Goal: Information Seeking & Learning: Learn about a topic

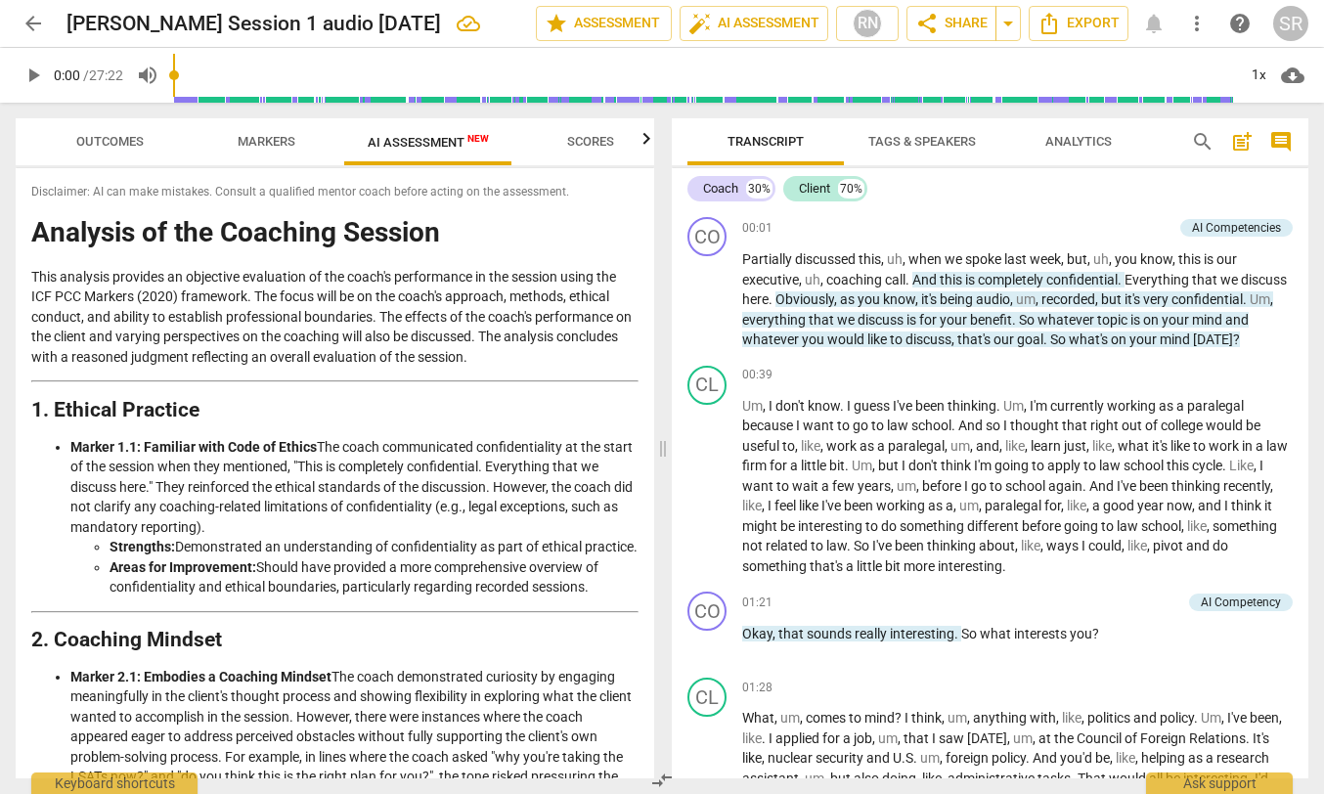
scroll to position [2713, 0]
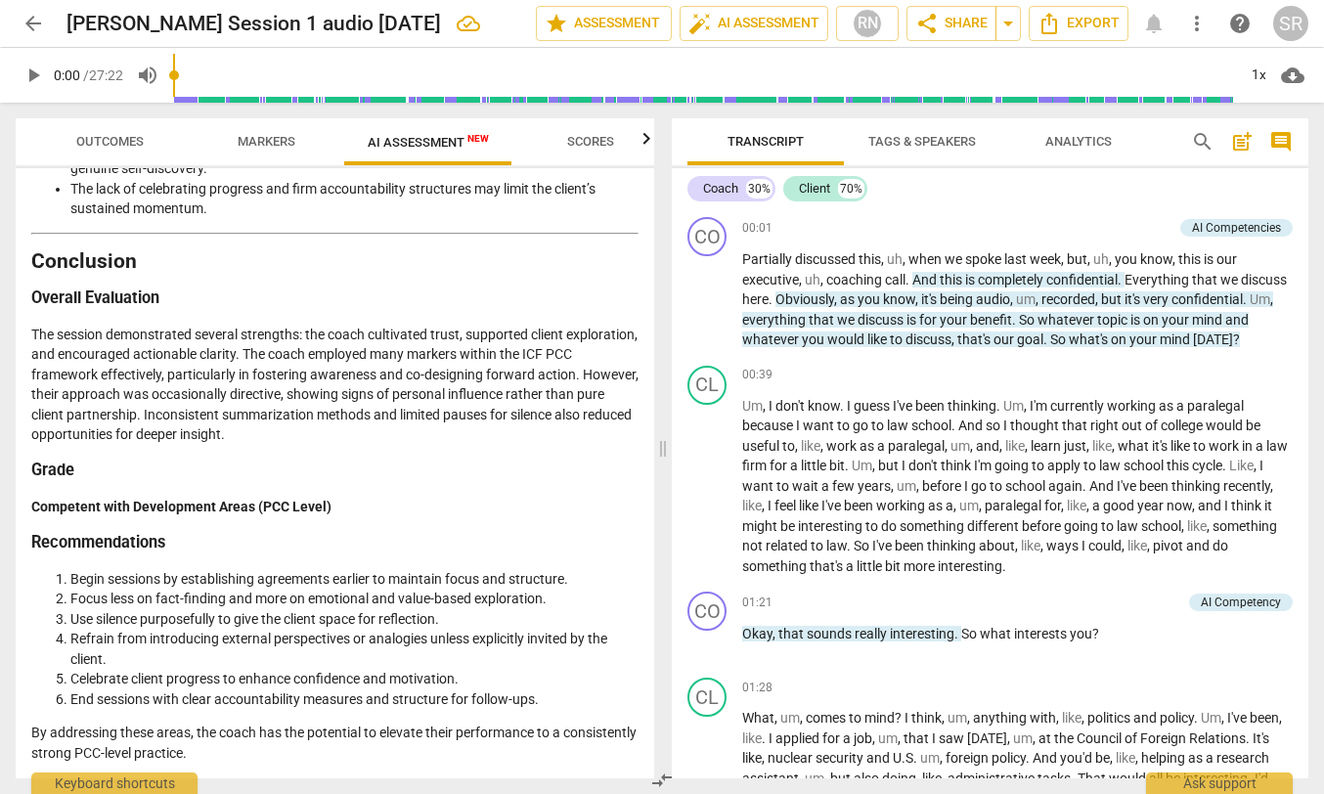
click at [36, 21] on span "arrow_back" at bounding box center [33, 23] width 23 height 23
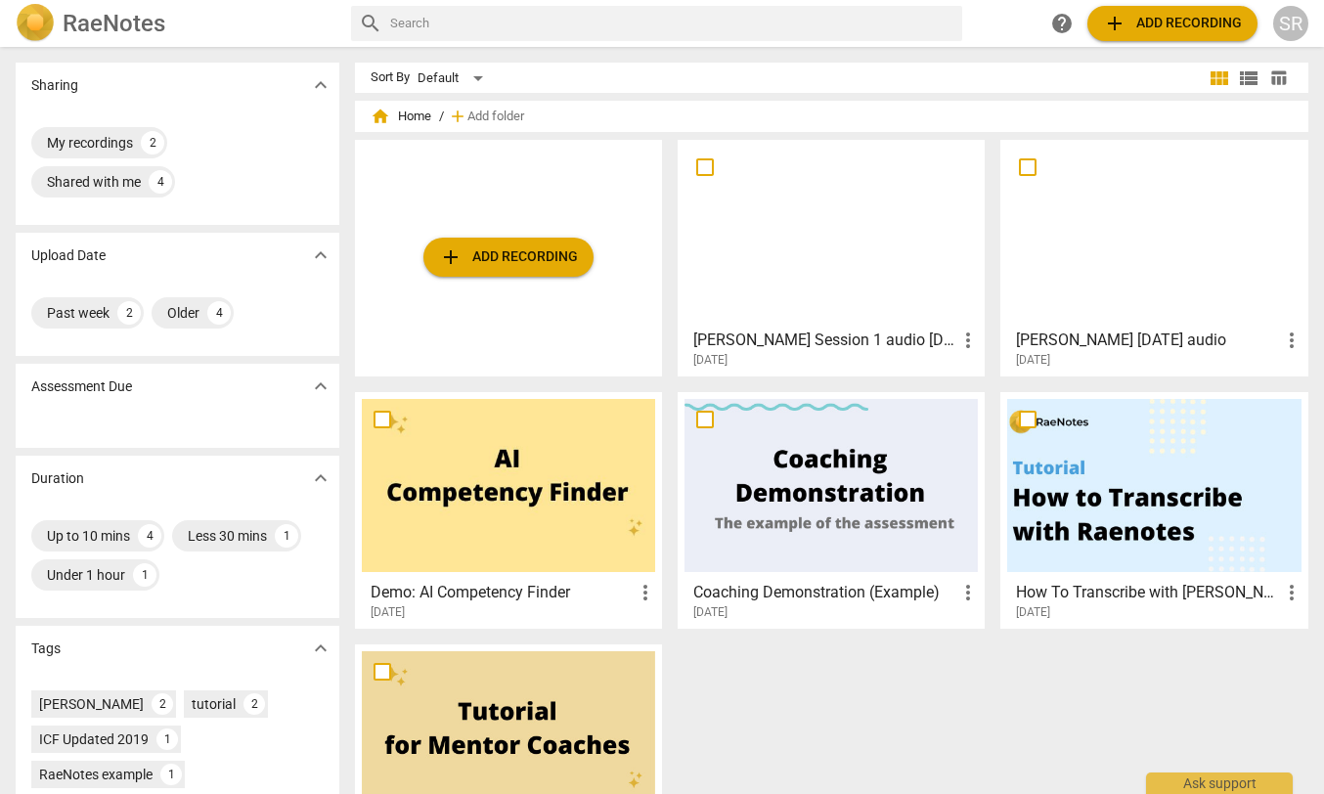
click at [1138, 239] on div at bounding box center [1153, 233] width 293 height 173
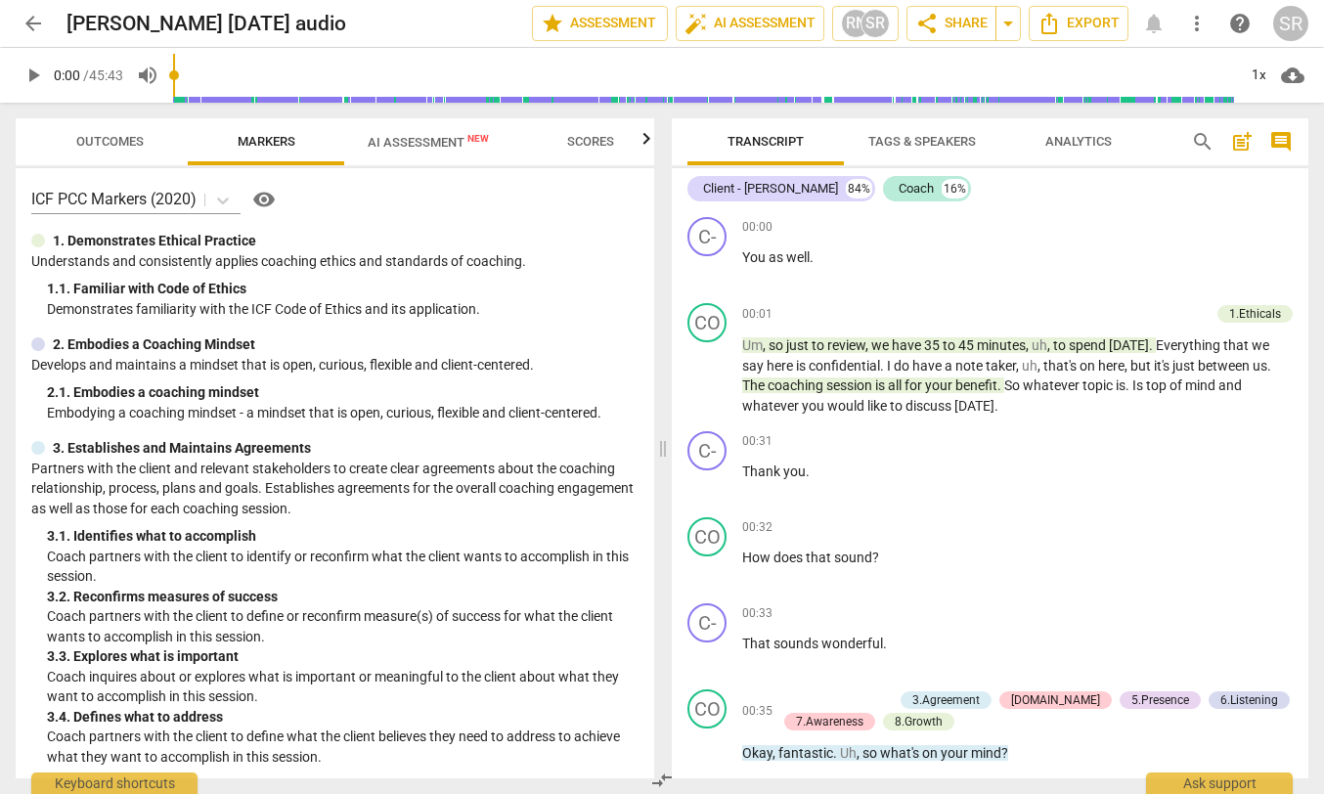
click at [416, 136] on span "AI Assessment New" at bounding box center [428, 142] width 121 height 15
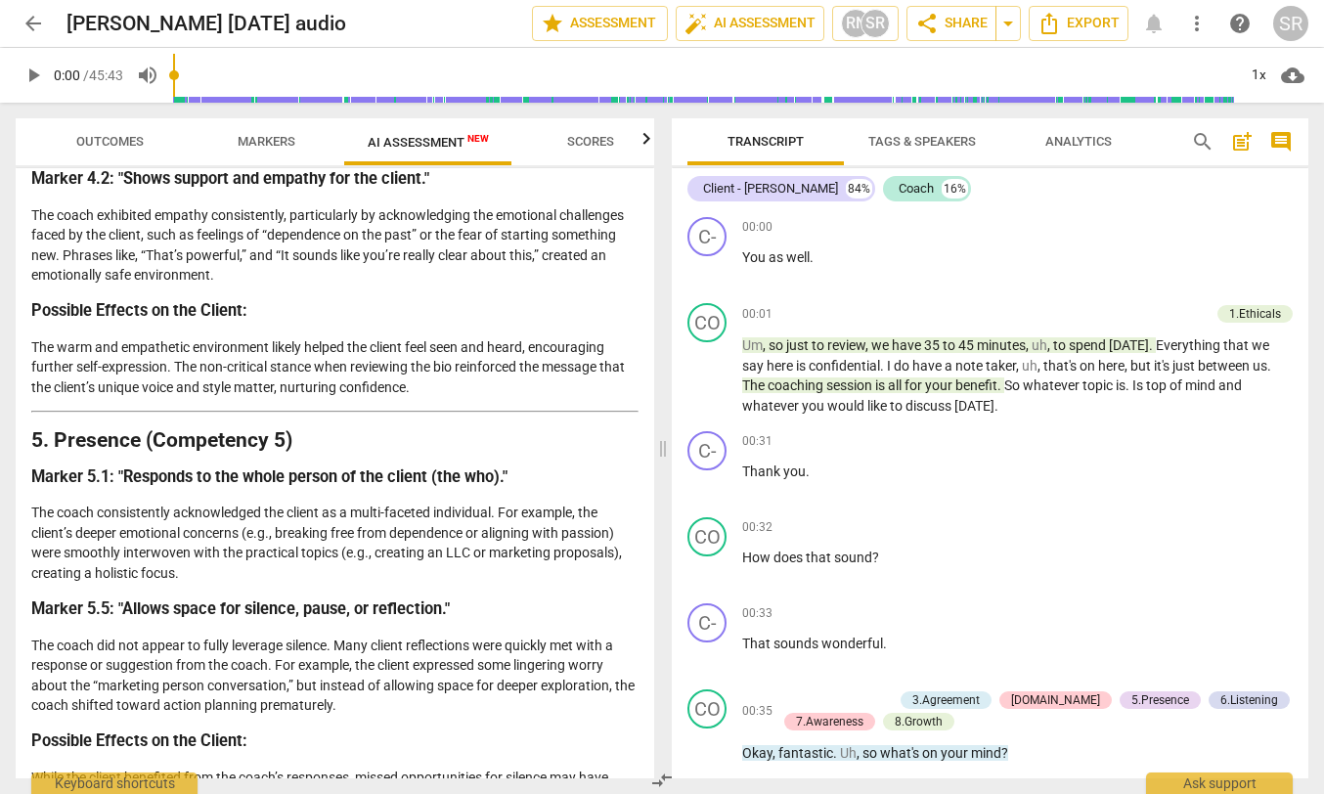
scroll to position [1838, 0]
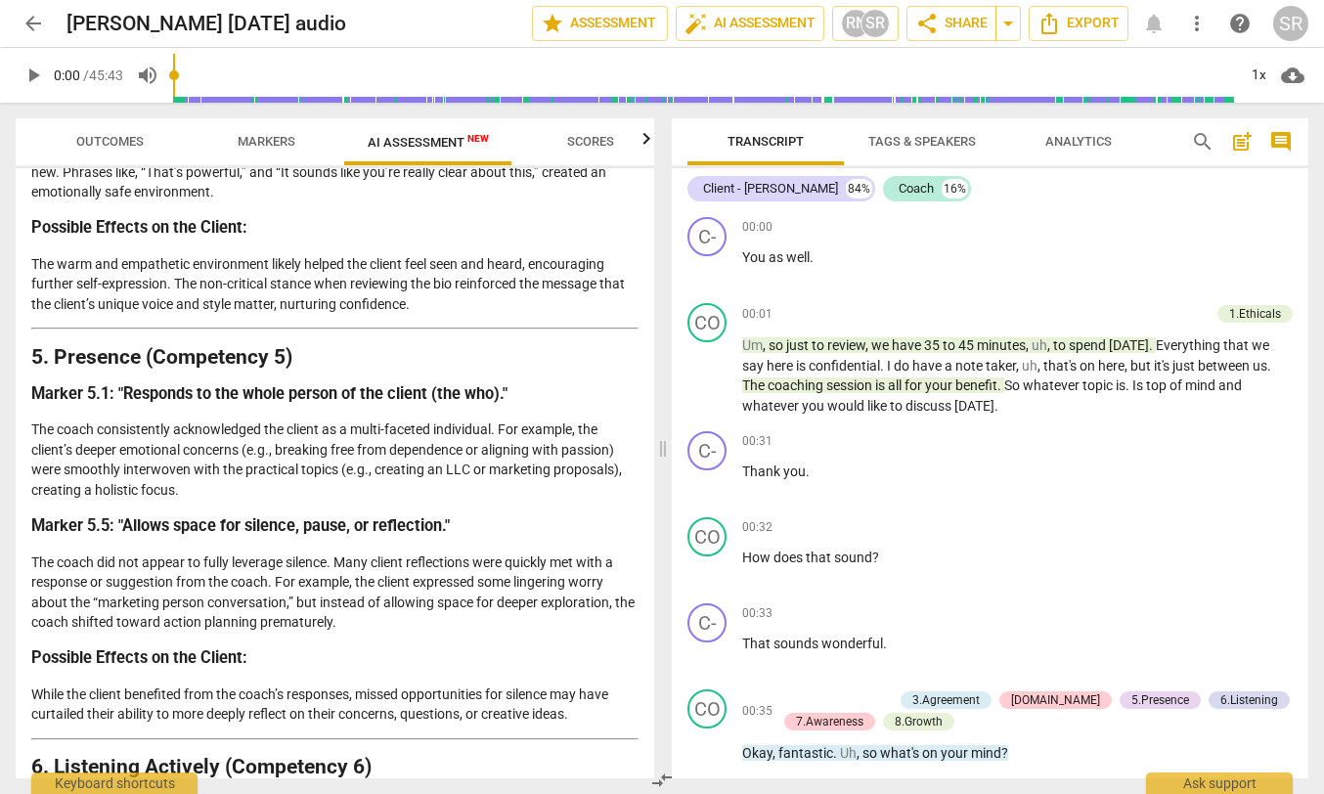
click at [31, 19] on span "arrow_back" at bounding box center [33, 23] width 23 height 23
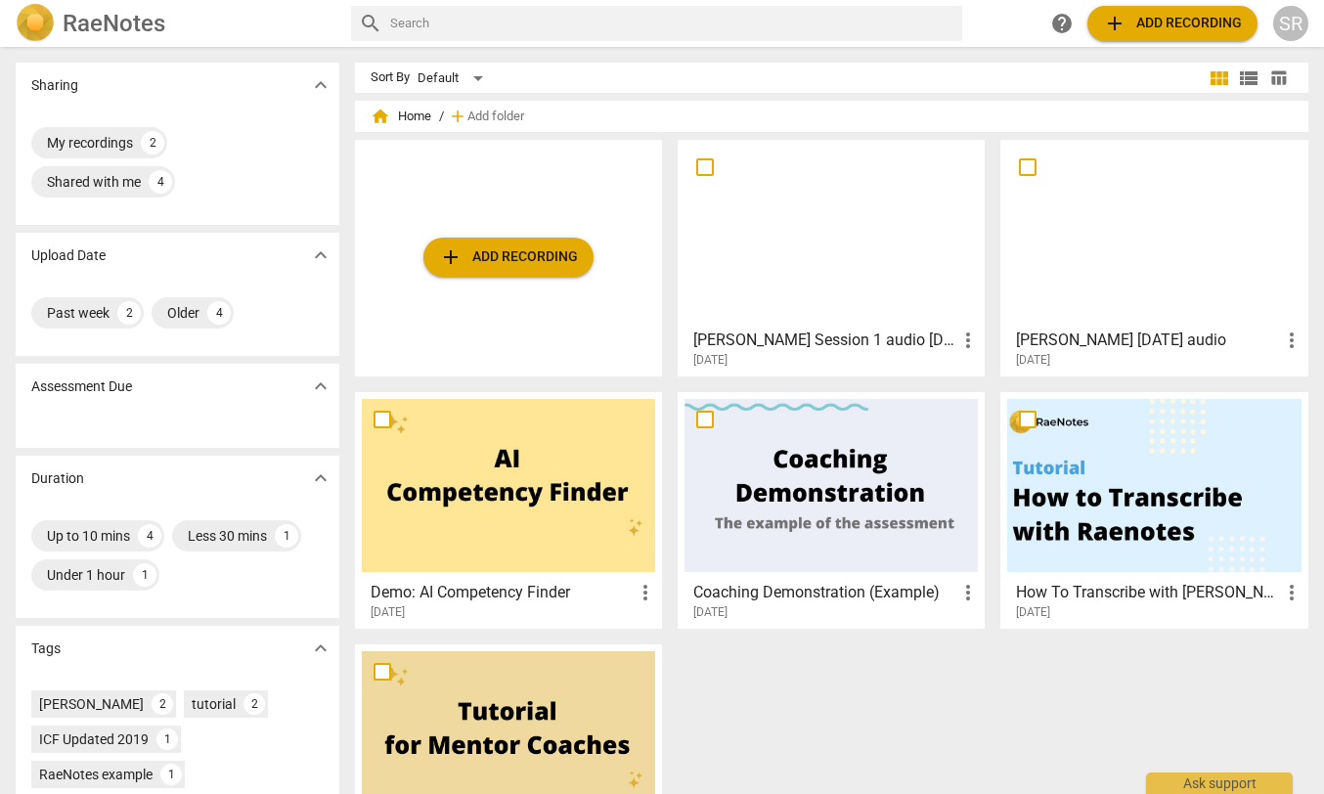
click at [803, 255] on div at bounding box center [830, 233] width 293 height 173
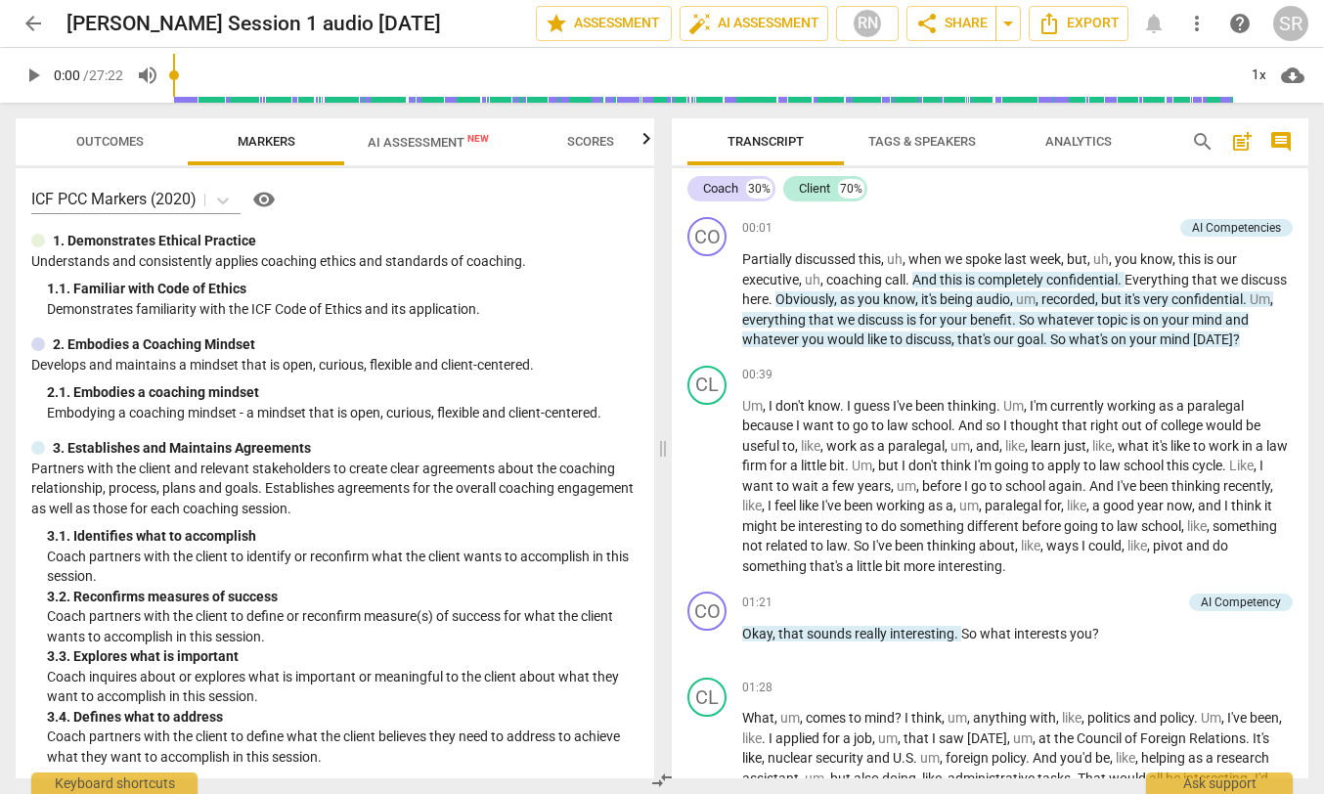
click at [405, 135] on span "AI Assessment New" at bounding box center [428, 142] width 121 height 15
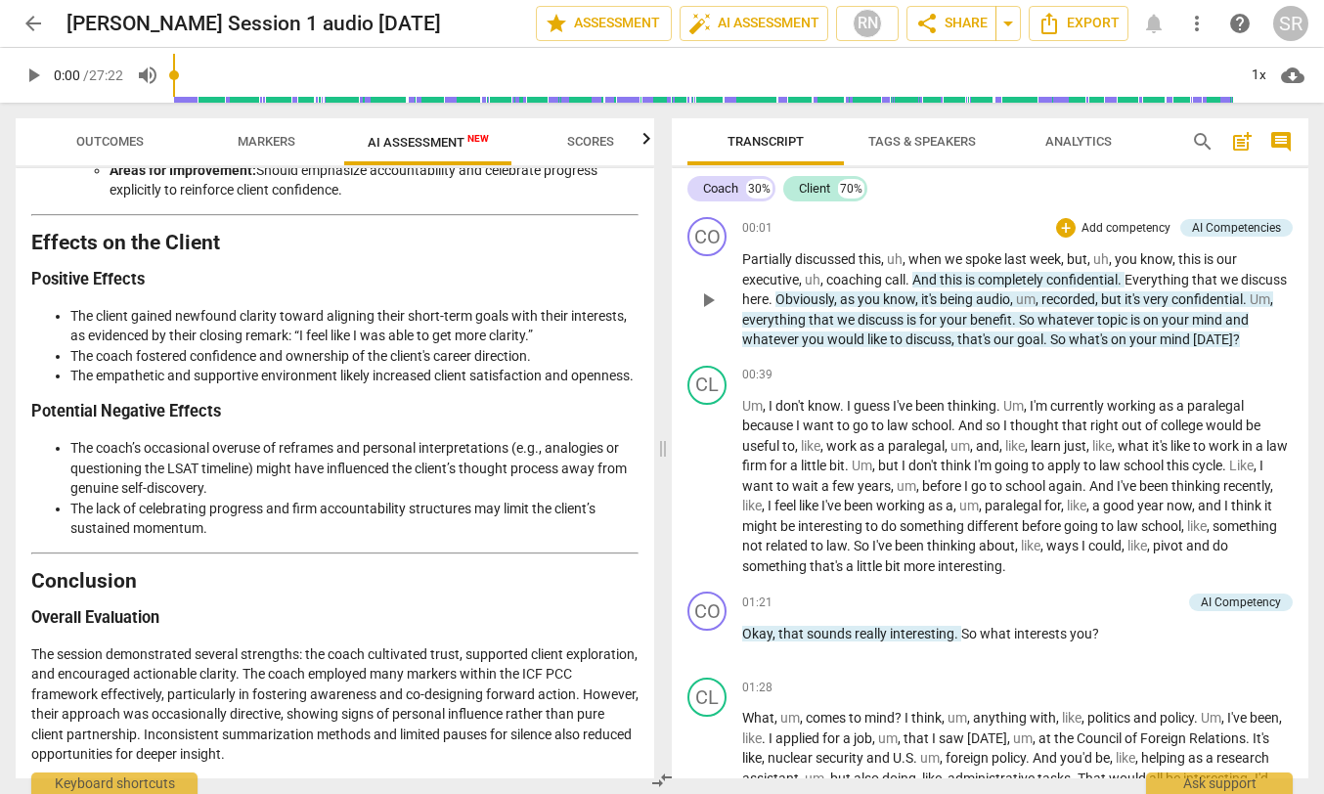
scroll to position [2381, 0]
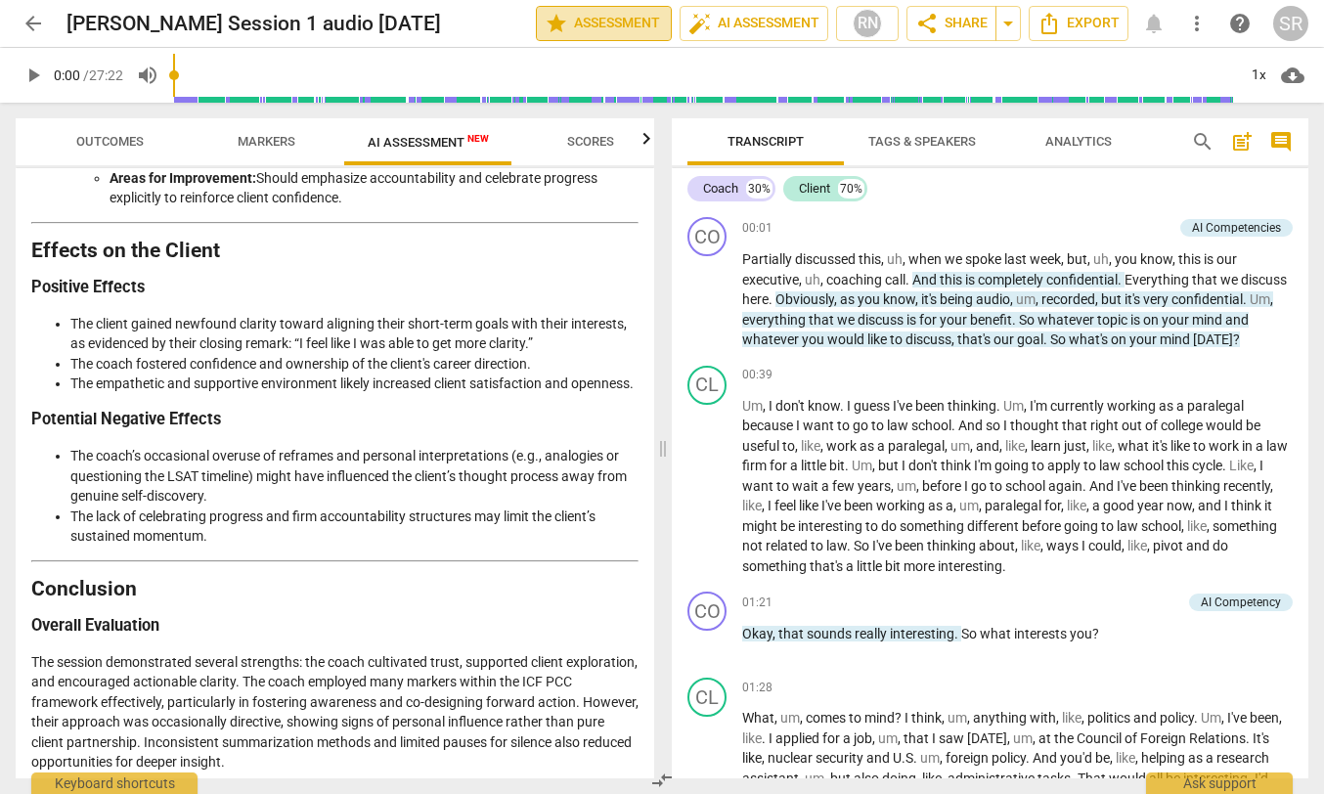
click at [630, 17] on span "star Assessment" at bounding box center [604, 23] width 118 height 23
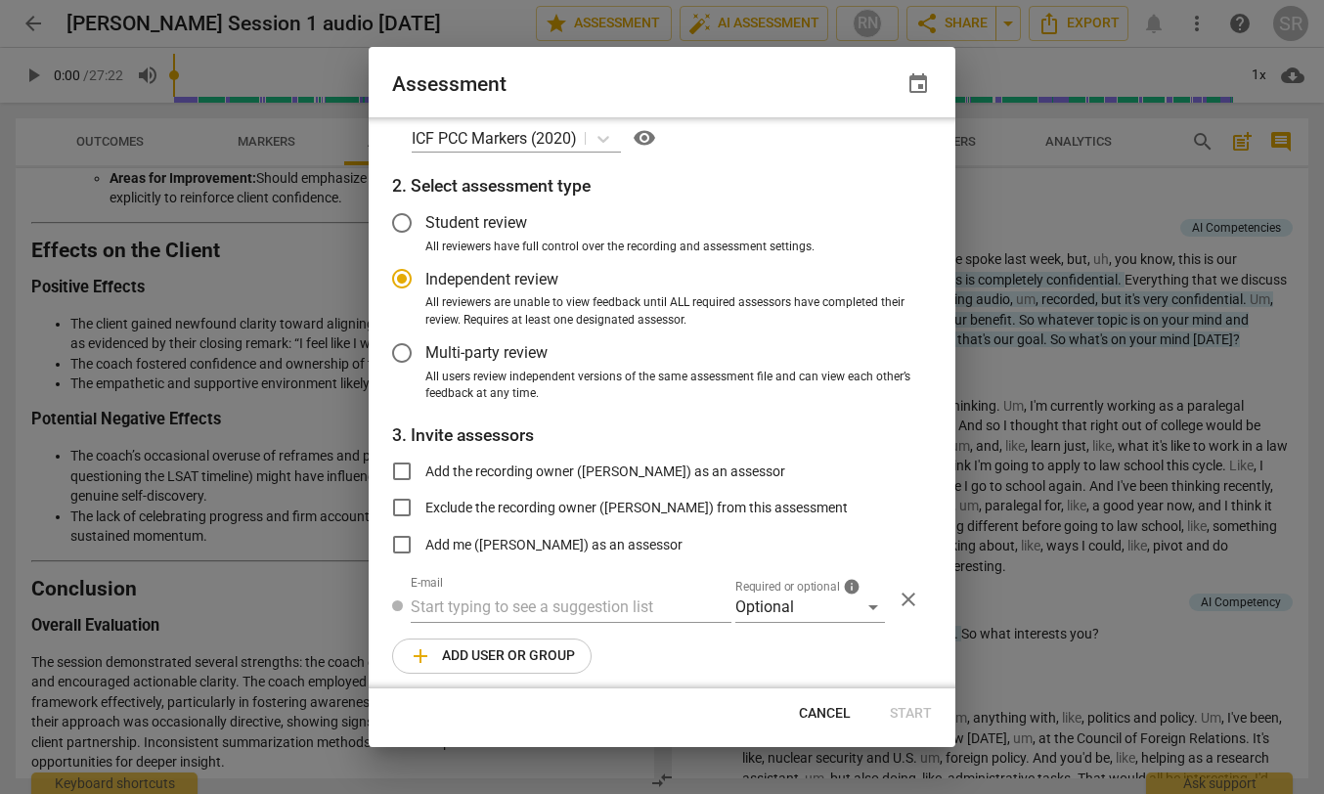
scroll to position [37, 0]
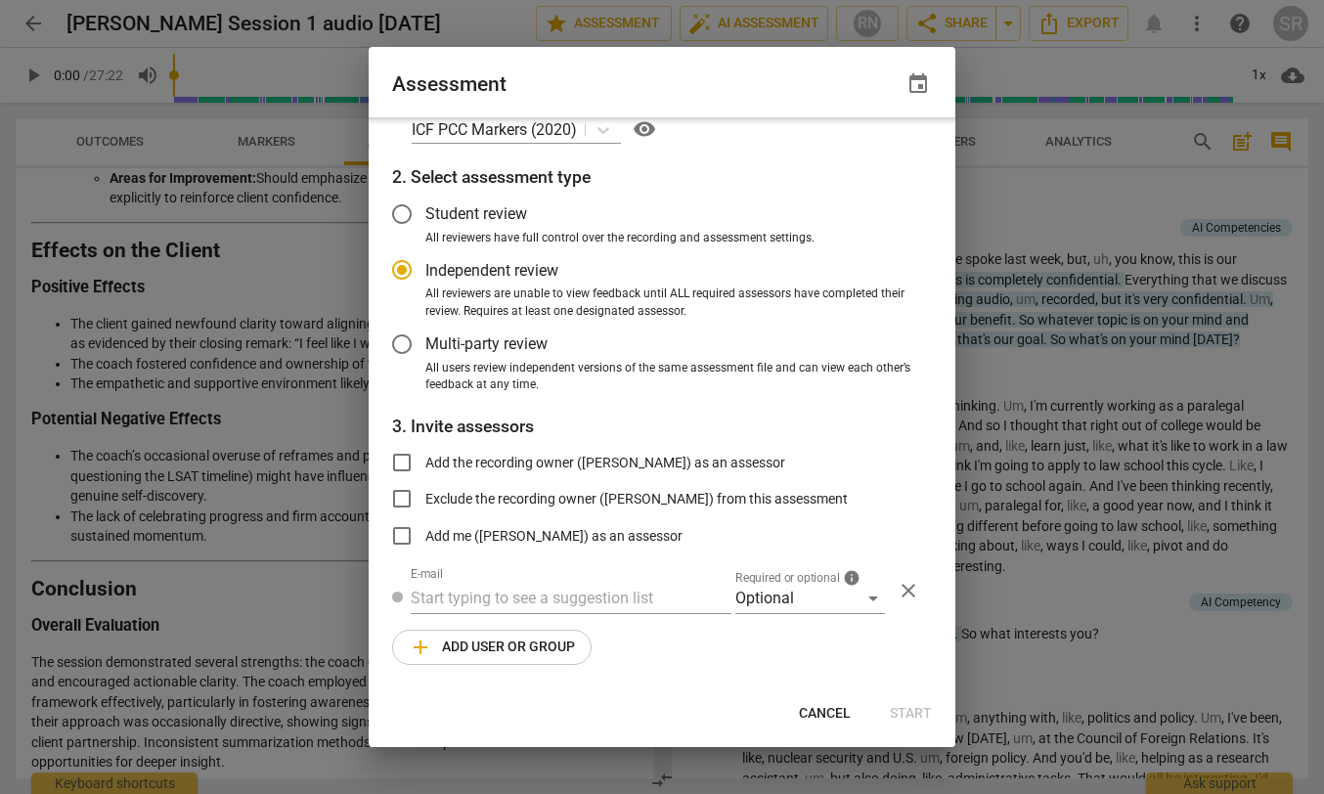
click at [968, 193] on div at bounding box center [662, 397] width 1324 height 794
radio input "false"
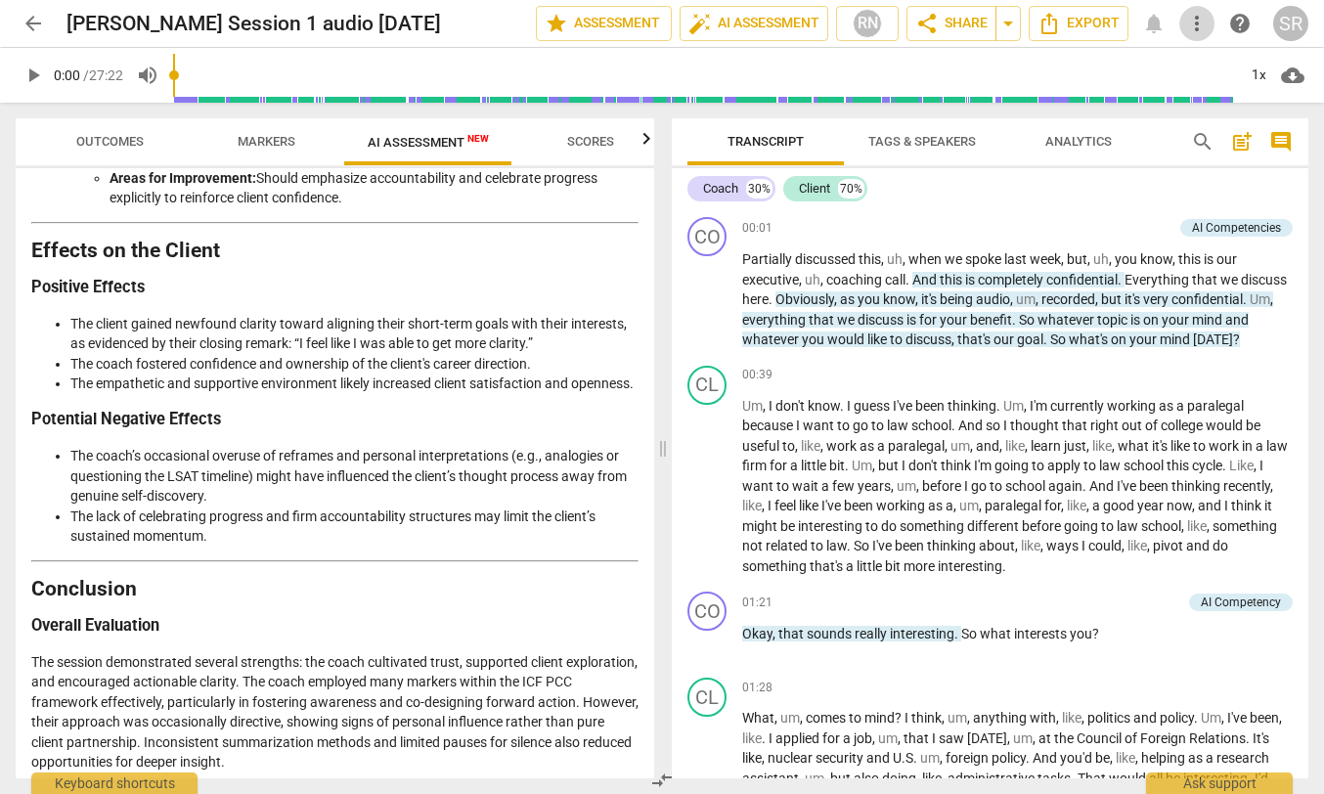
click at [1199, 23] on span "more_vert" at bounding box center [1196, 23] width 23 height 23
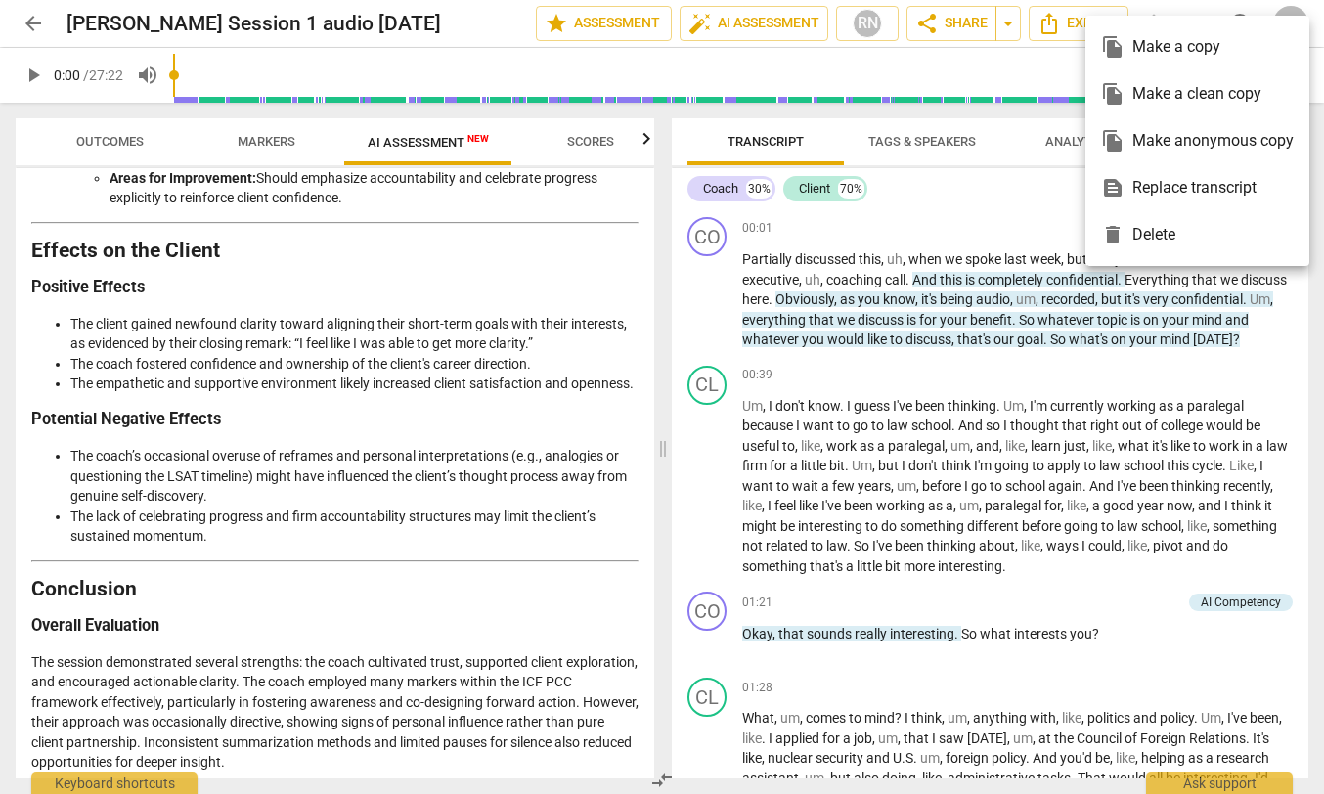
click at [990, 191] on div at bounding box center [662, 397] width 1324 height 794
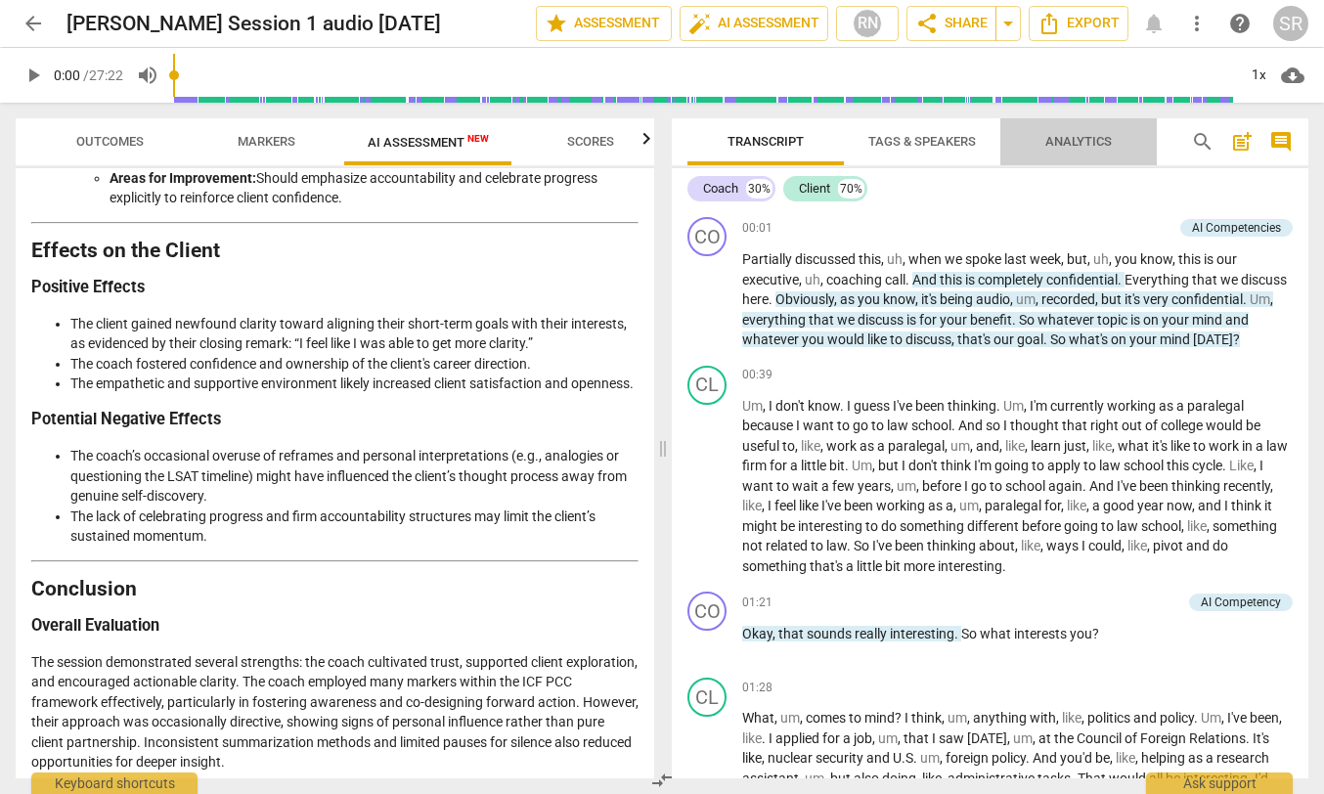
click at [1089, 135] on span "Analytics" at bounding box center [1078, 141] width 66 height 15
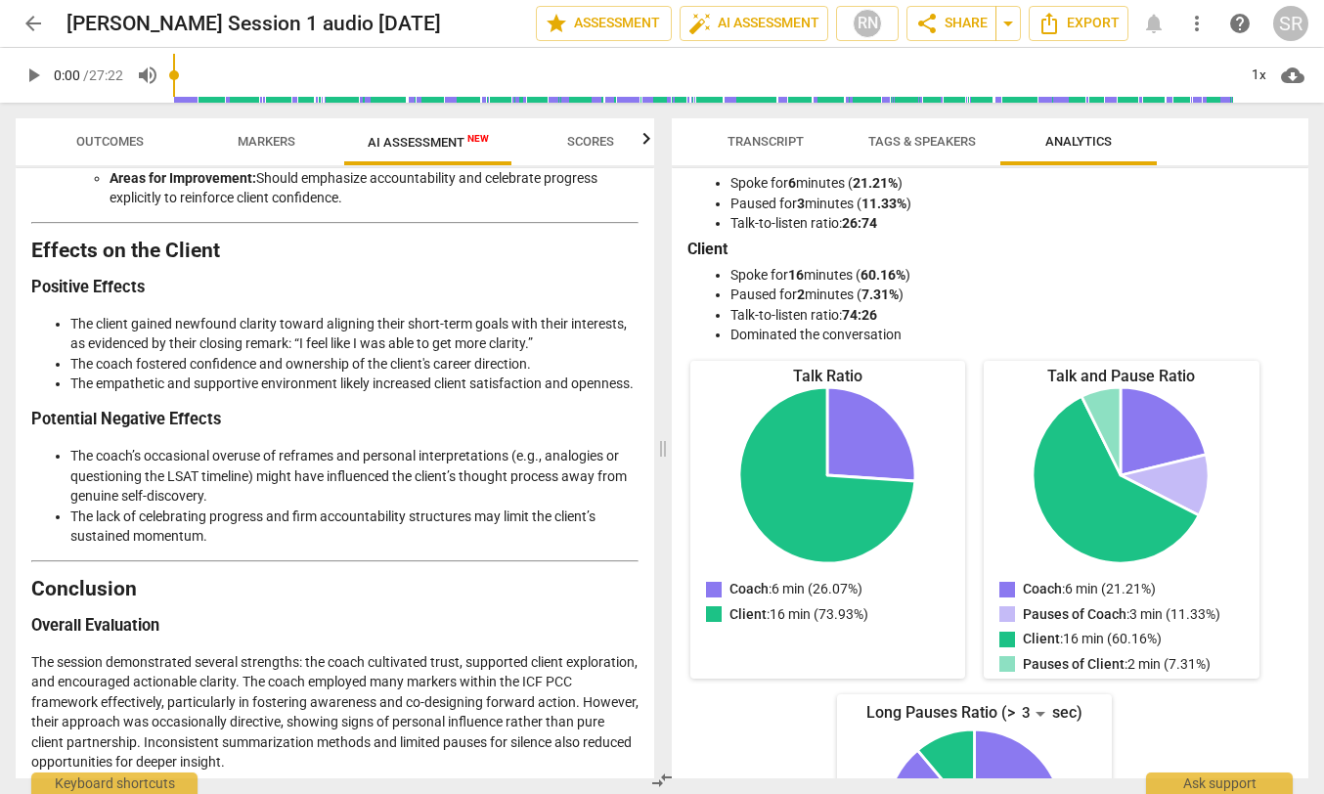
scroll to position [0, 0]
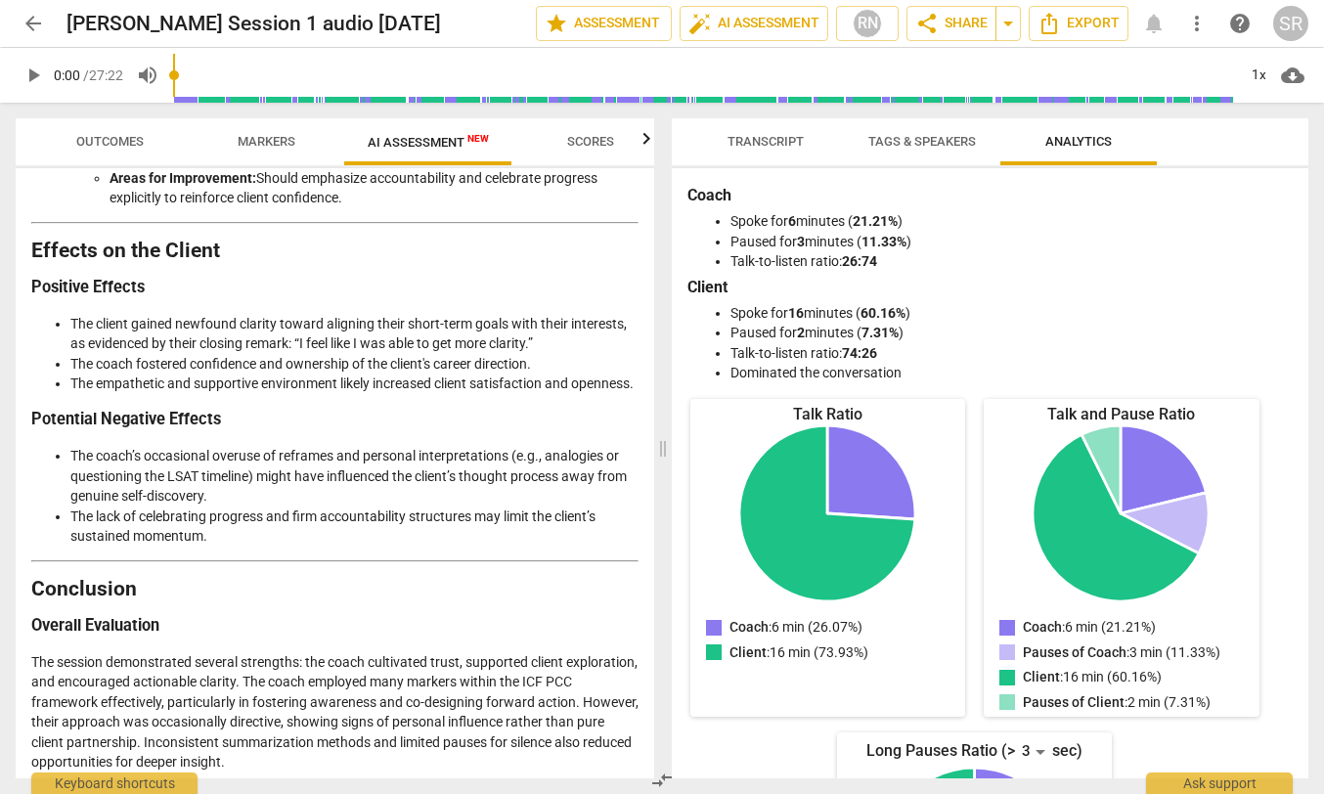
click at [739, 143] on span "Transcript" at bounding box center [766, 141] width 76 height 15
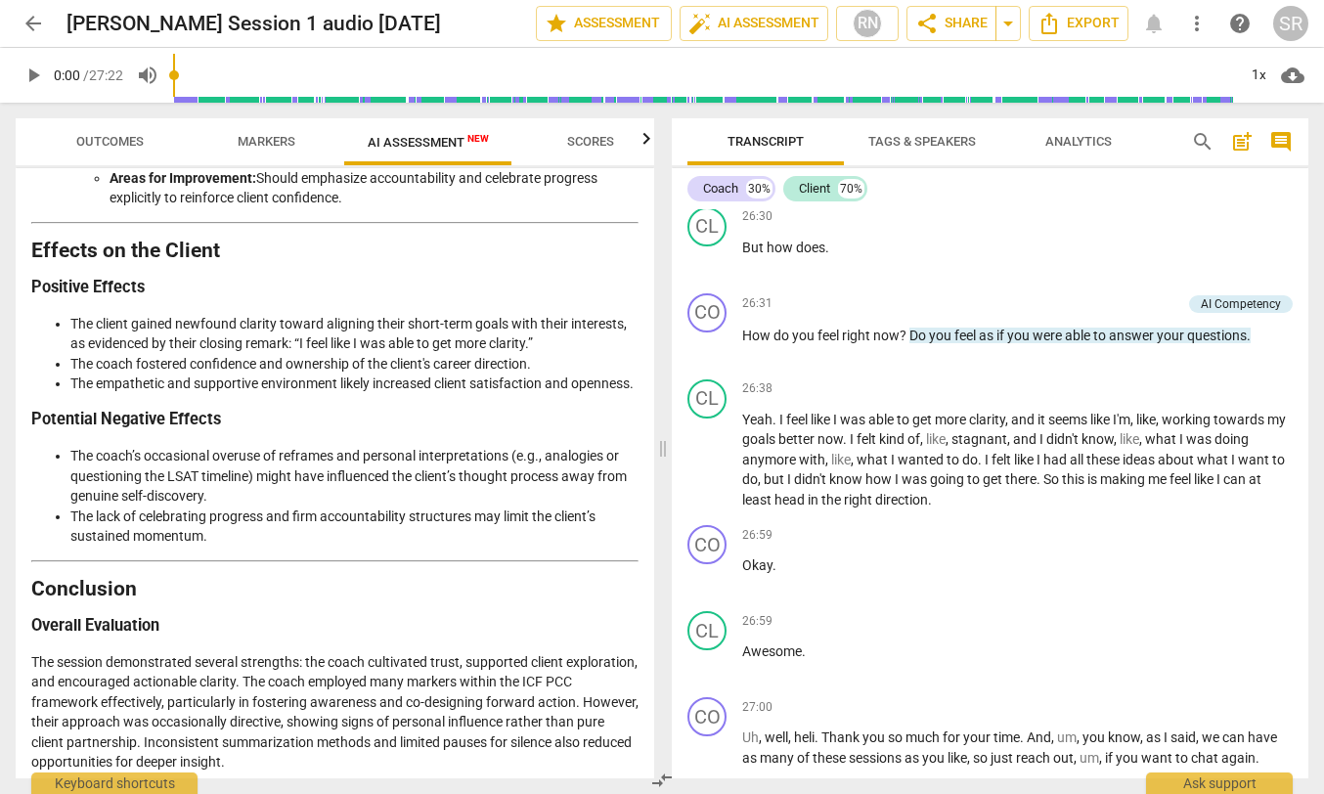
scroll to position [12526, 0]
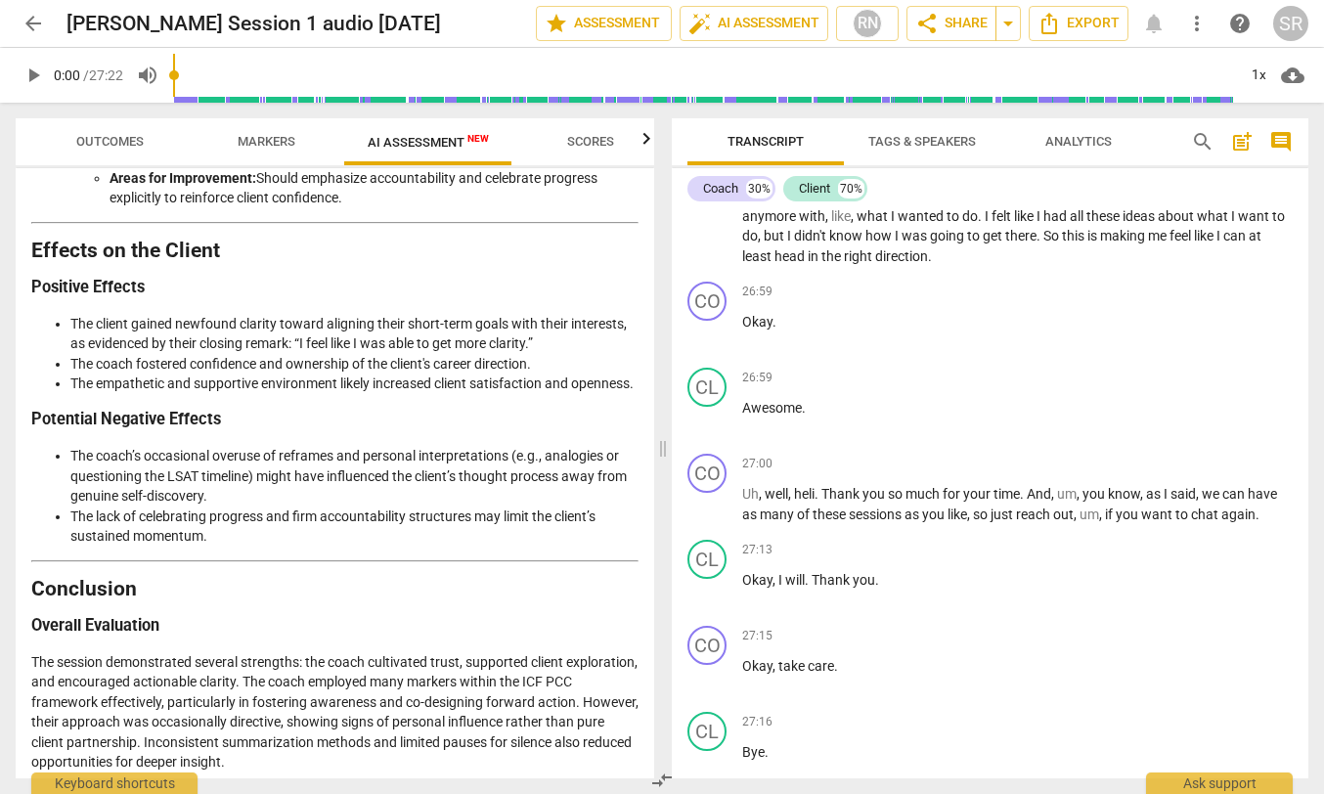
click at [407, 261] on h2 "Effects on the Client" at bounding box center [334, 251] width 607 height 21
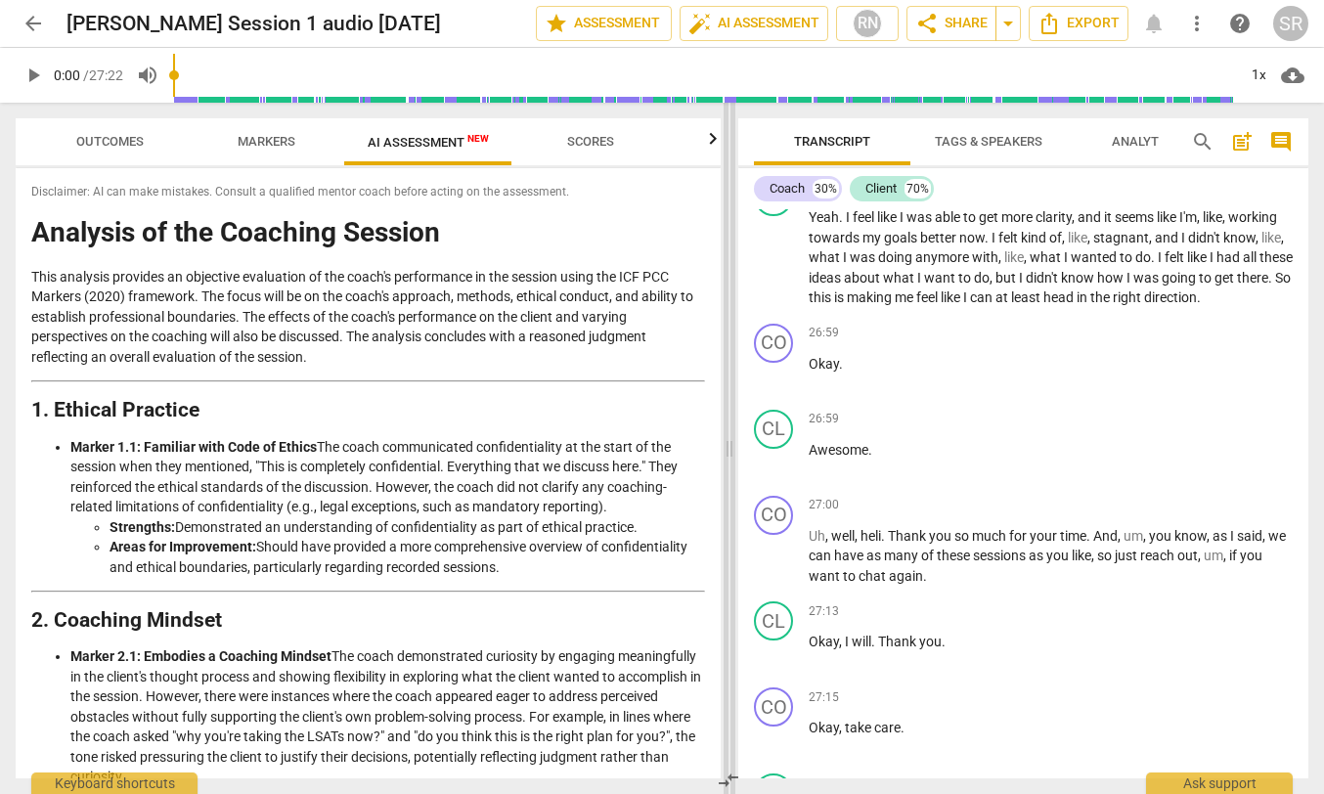
scroll to position [13170, 0]
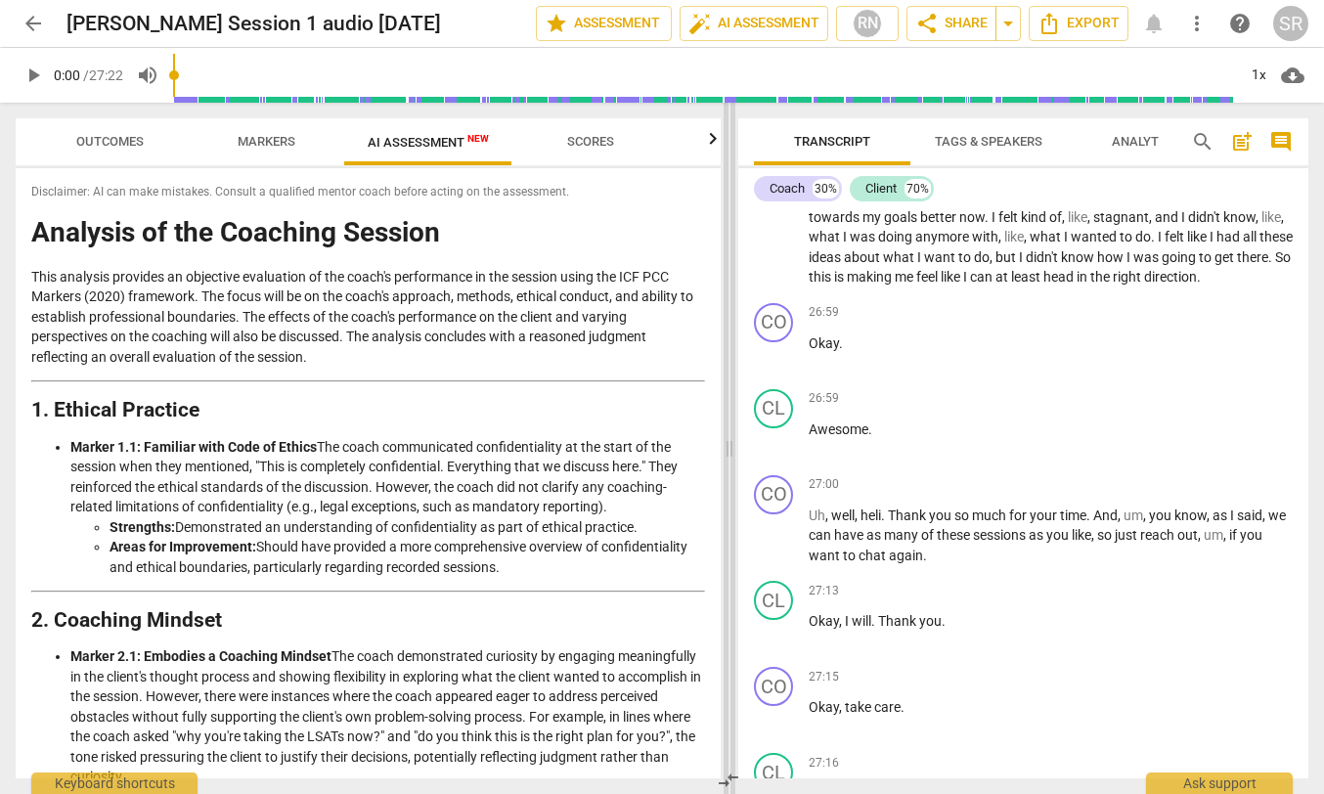
drag, startPoint x: 663, startPoint y: 219, endPoint x: 729, endPoint y: 208, distance: 67.4
click at [729, 208] on span at bounding box center [730, 448] width 12 height 691
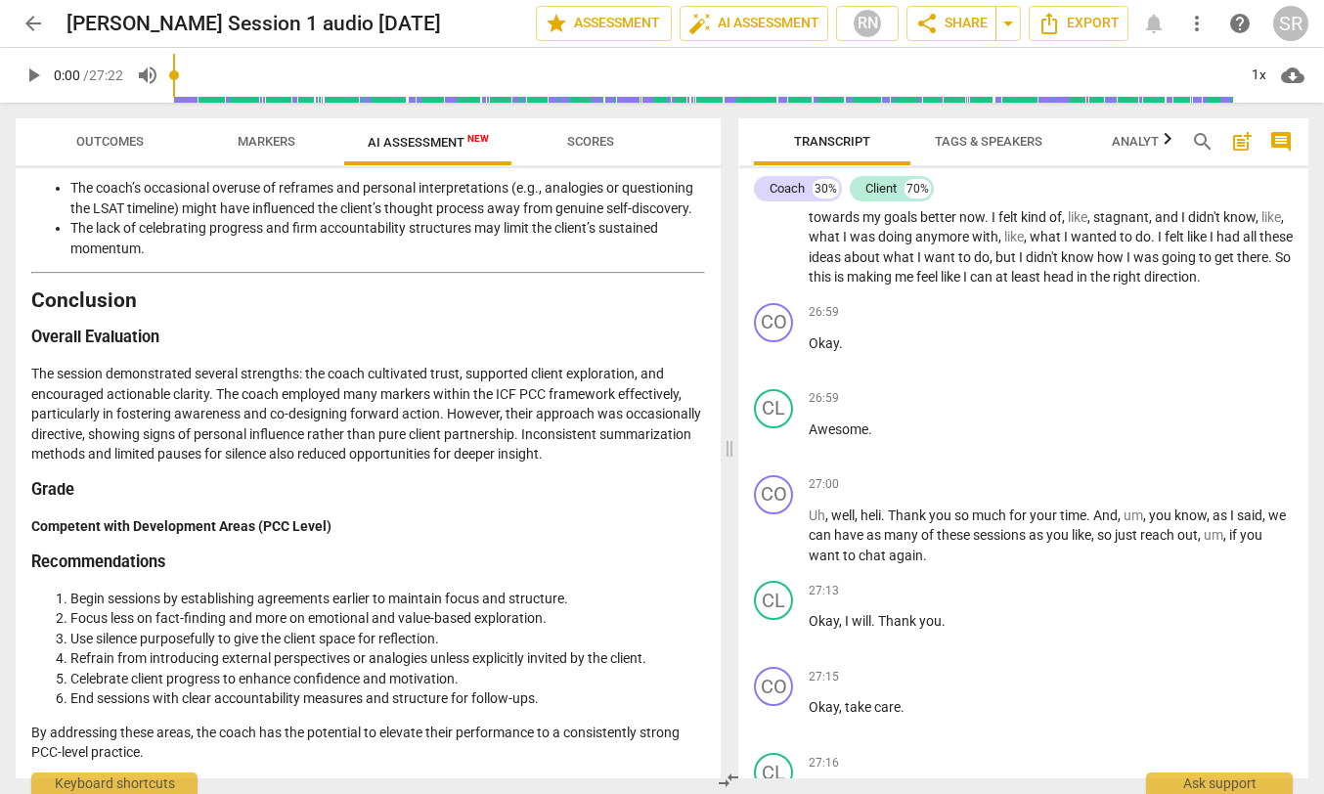
scroll to position [2508, 0]
click at [33, 21] on span "arrow_back" at bounding box center [33, 23] width 23 height 23
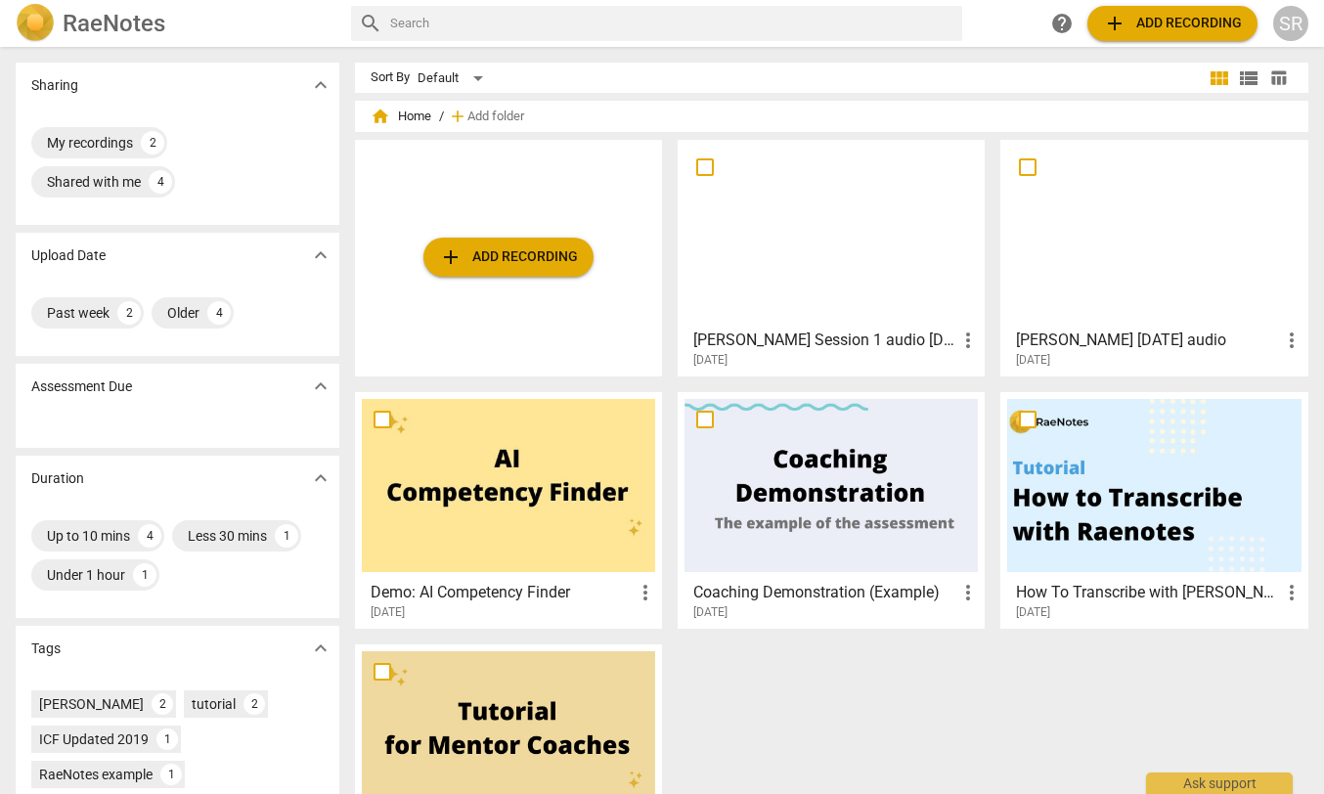
click at [1109, 224] on div at bounding box center [1153, 233] width 293 height 173
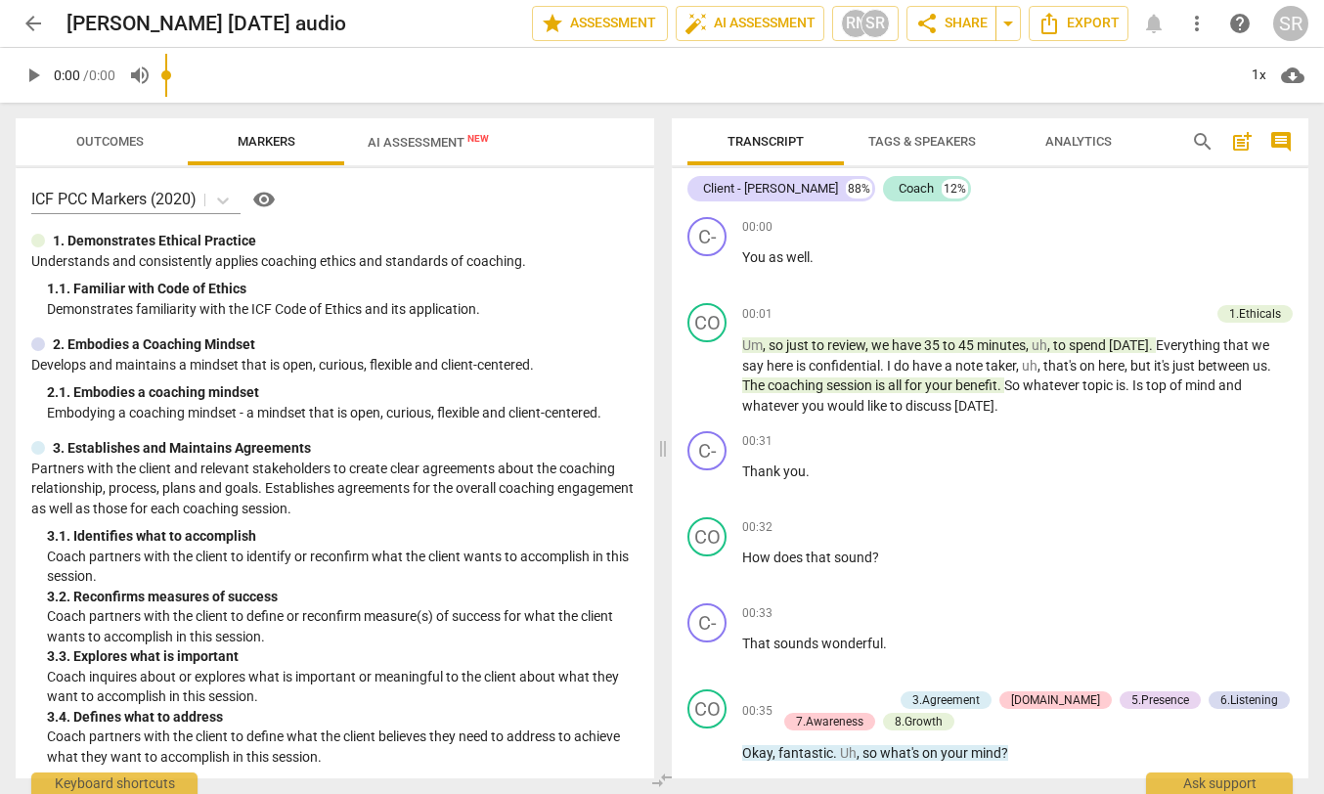
scroll to position [4, 0]
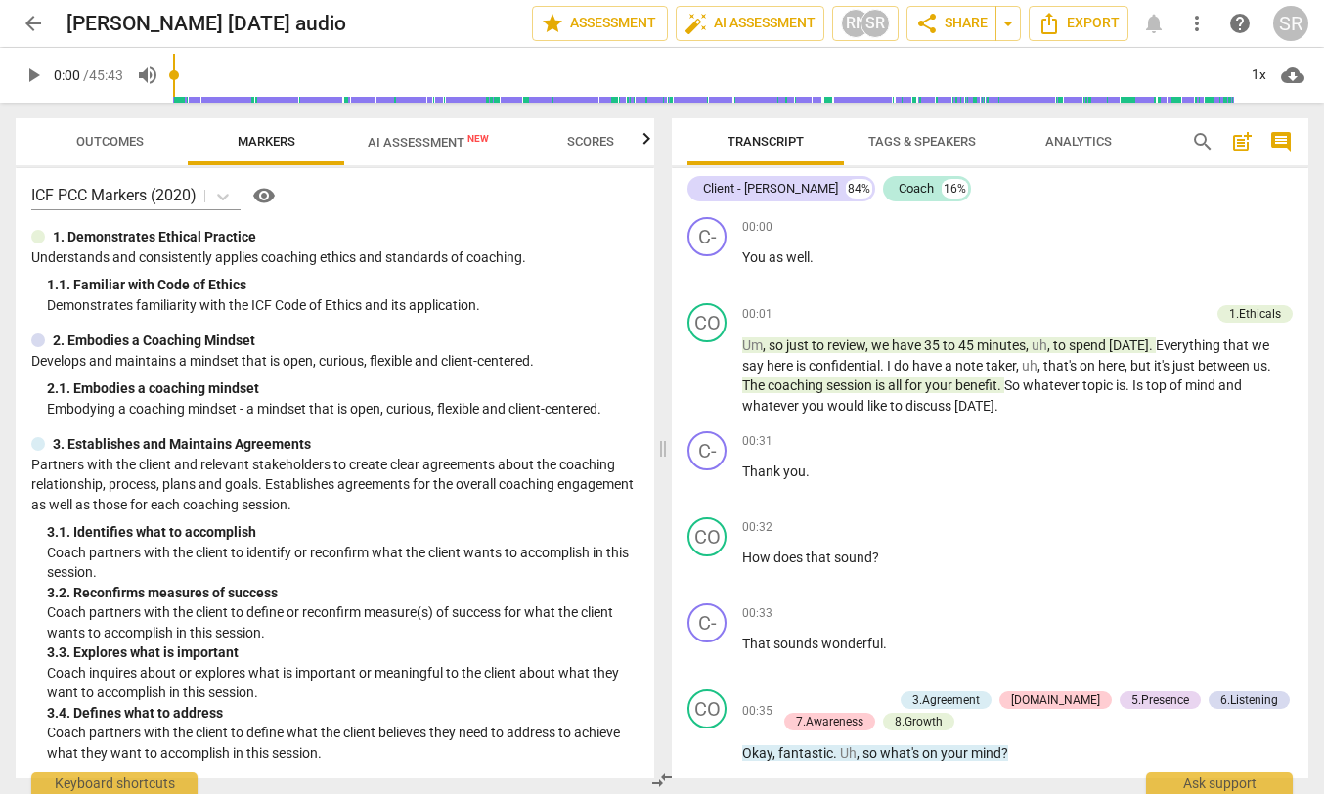
click at [429, 135] on span "AI Assessment New" at bounding box center [428, 142] width 121 height 15
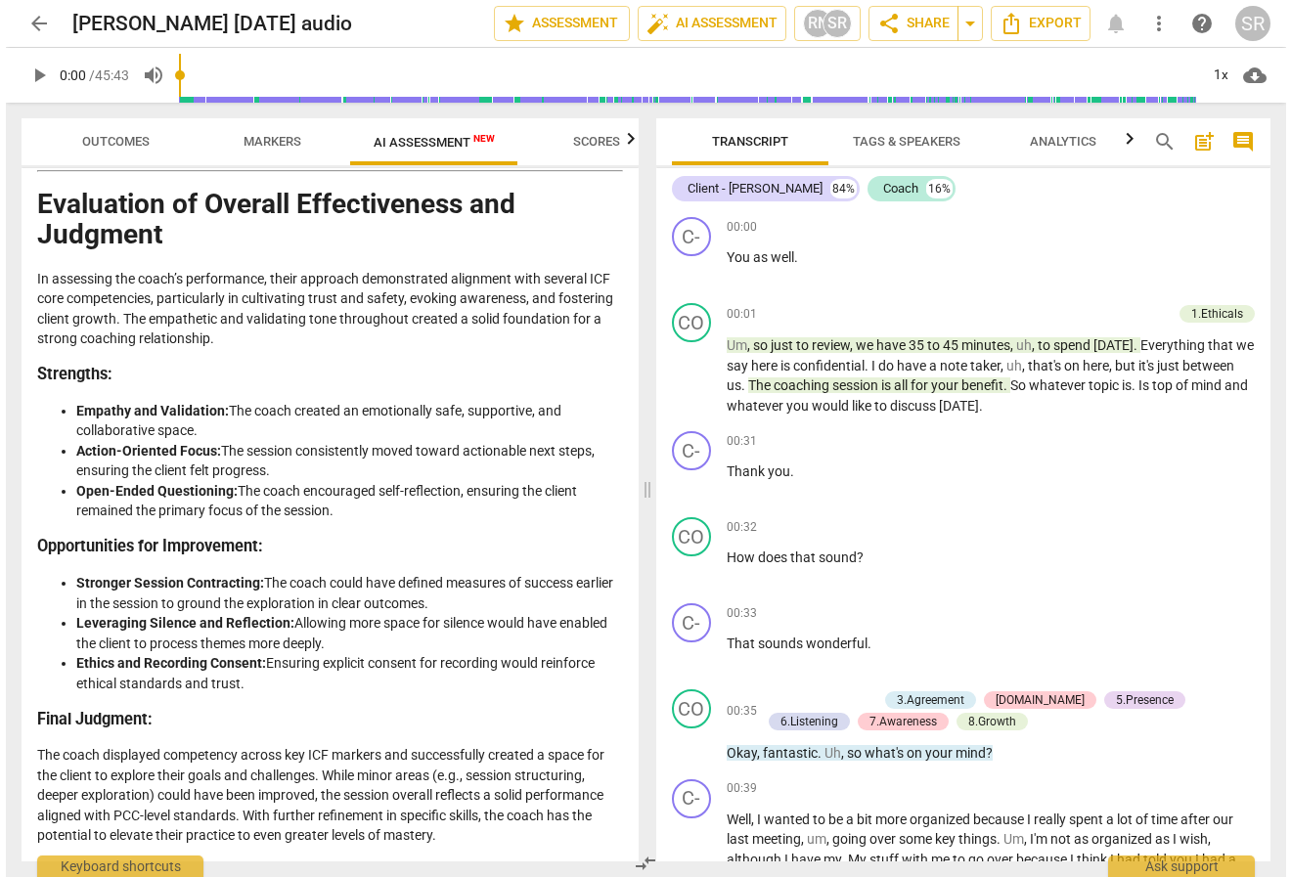
scroll to position [3658, 0]
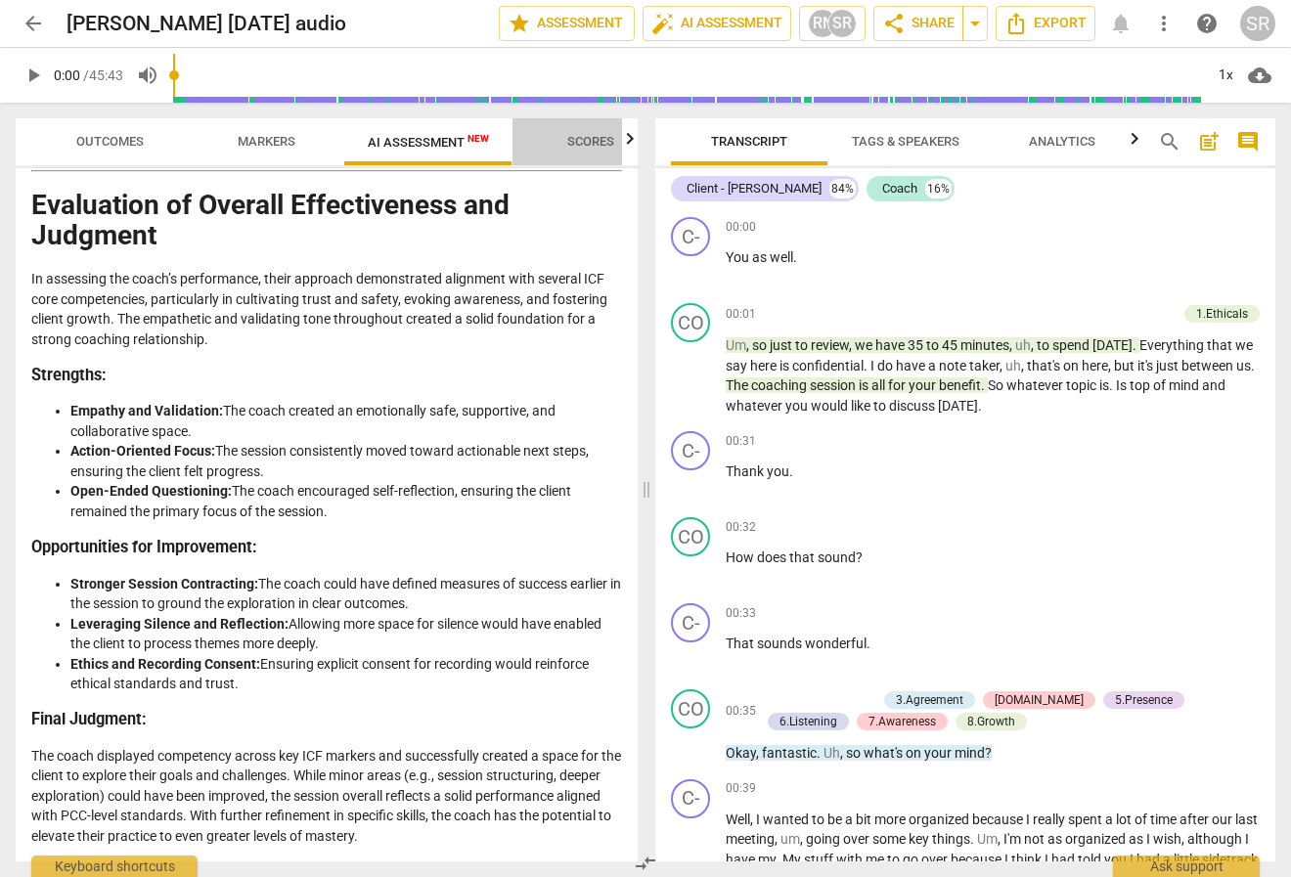
click at [611, 139] on span "Scores" at bounding box center [590, 141] width 47 height 15
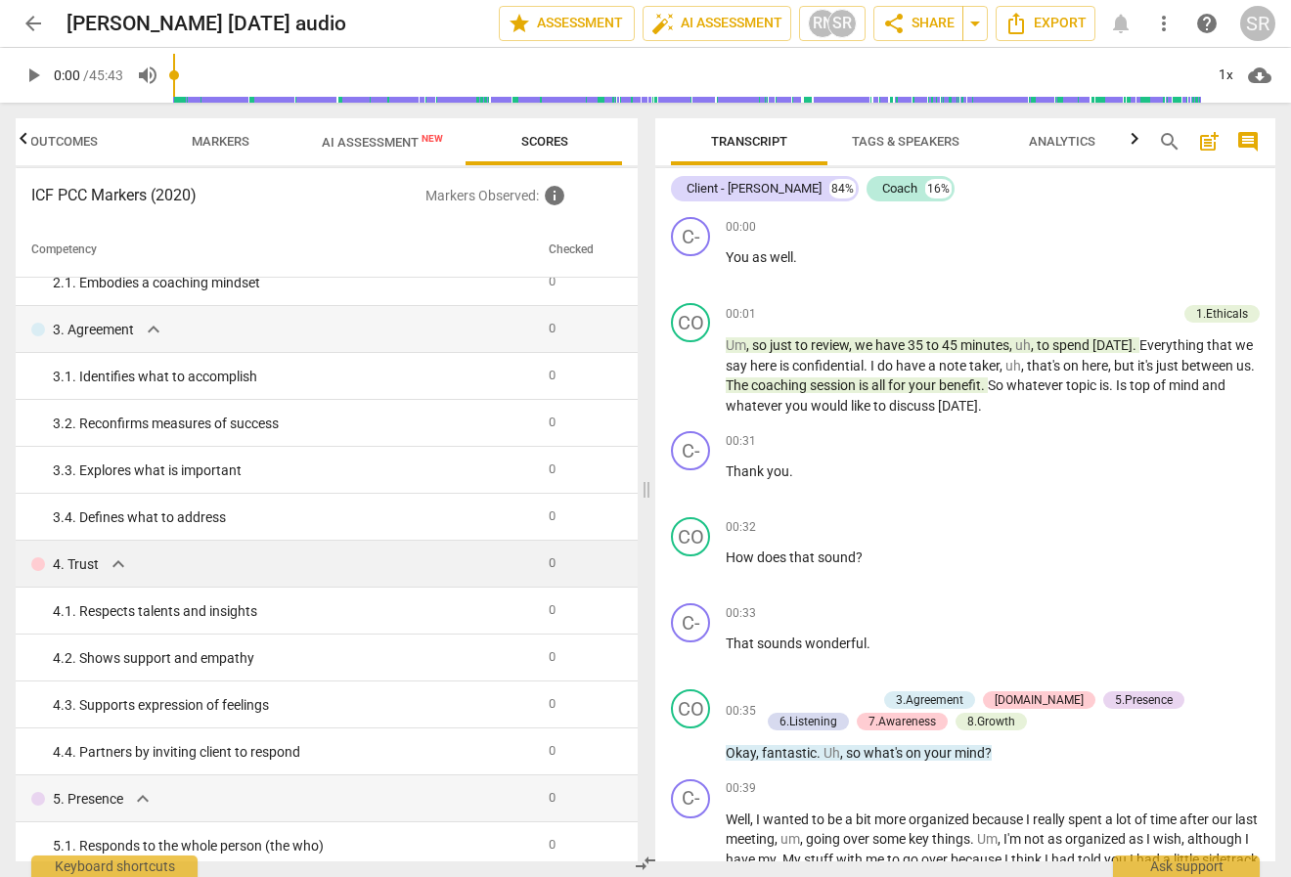
scroll to position [0, 0]
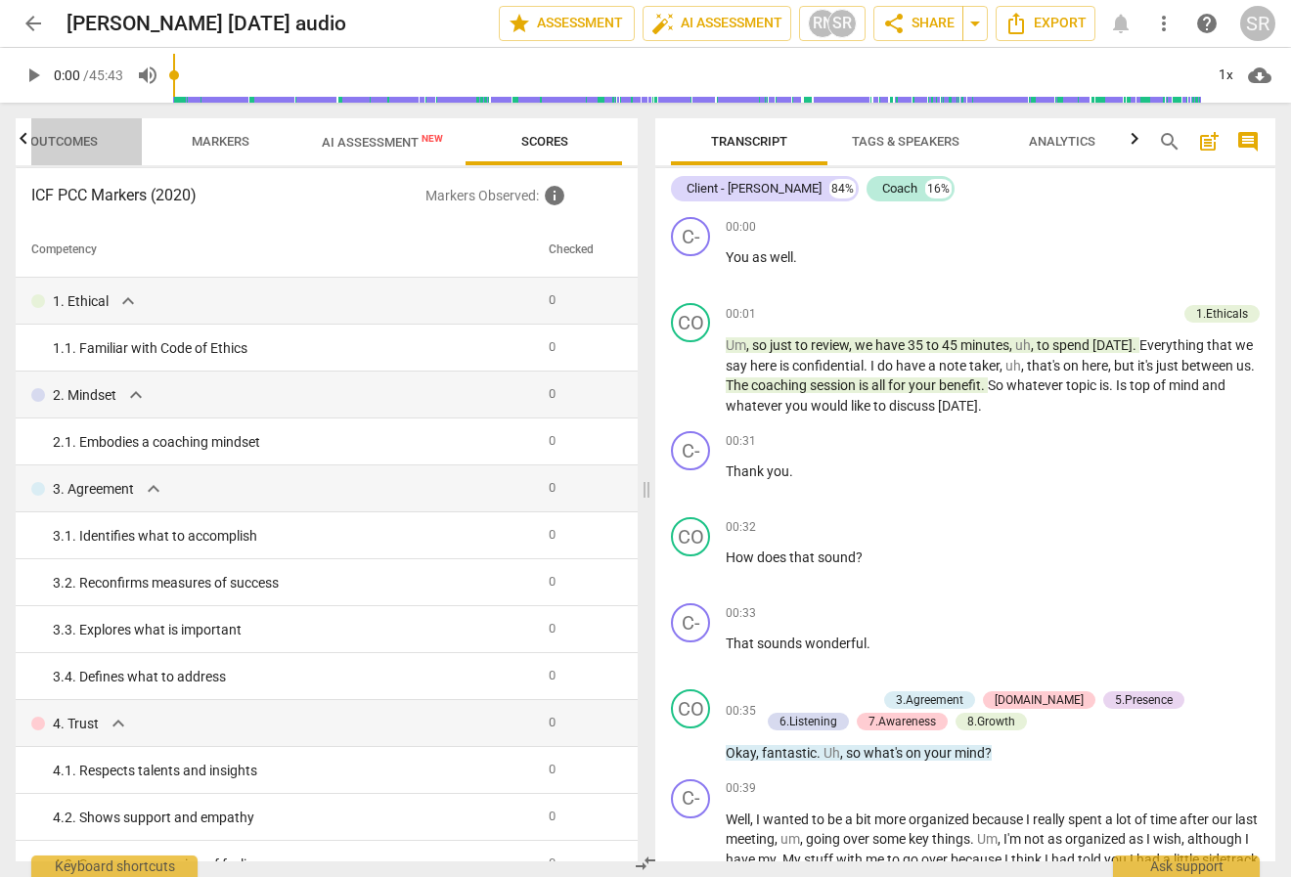
click at [60, 139] on span "Outcomes" at bounding box center [63, 141] width 67 height 15
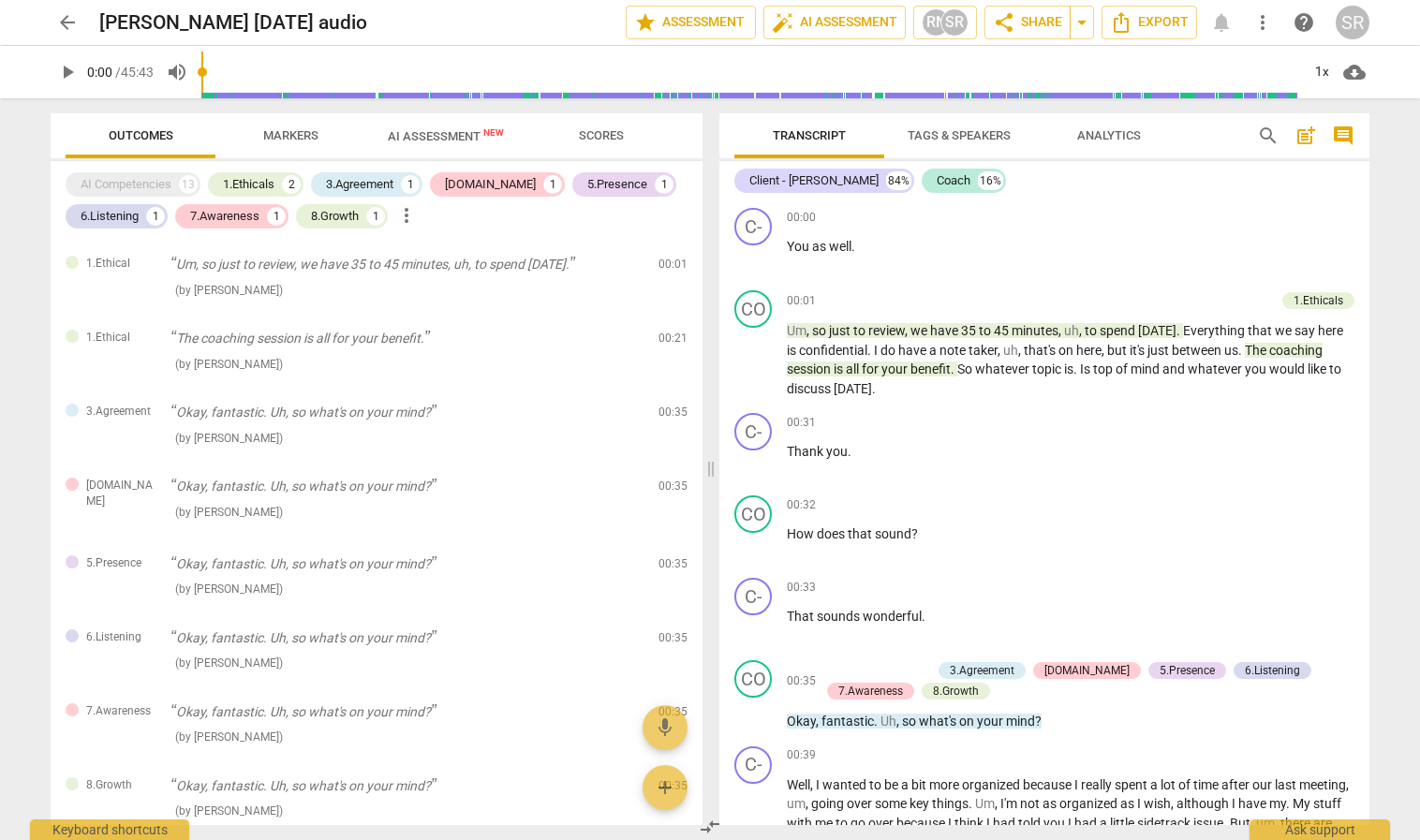
click at [302, 129] on span "Markers" at bounding box center [291, 135] width 56 height 14
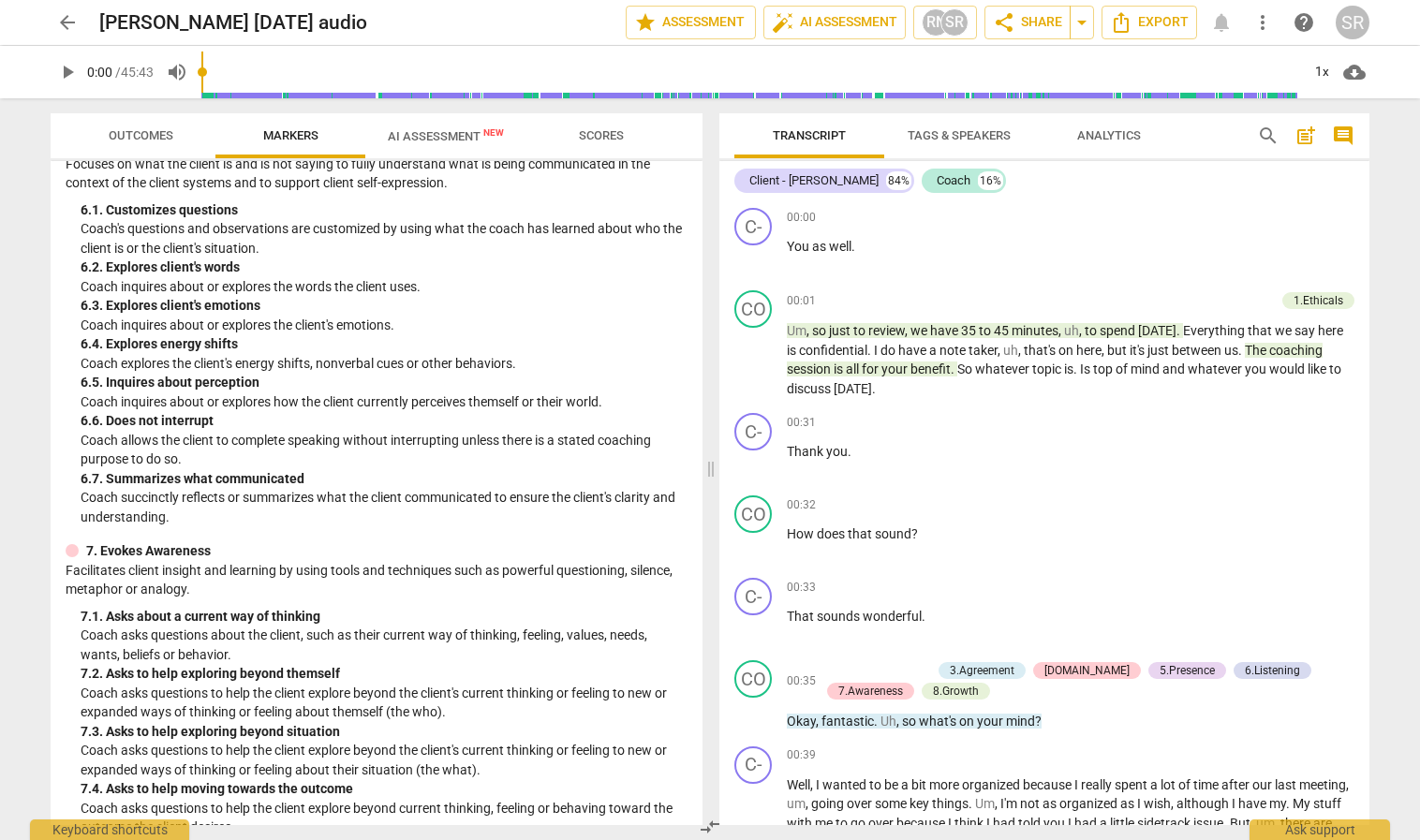
scroll to position [711, 0]
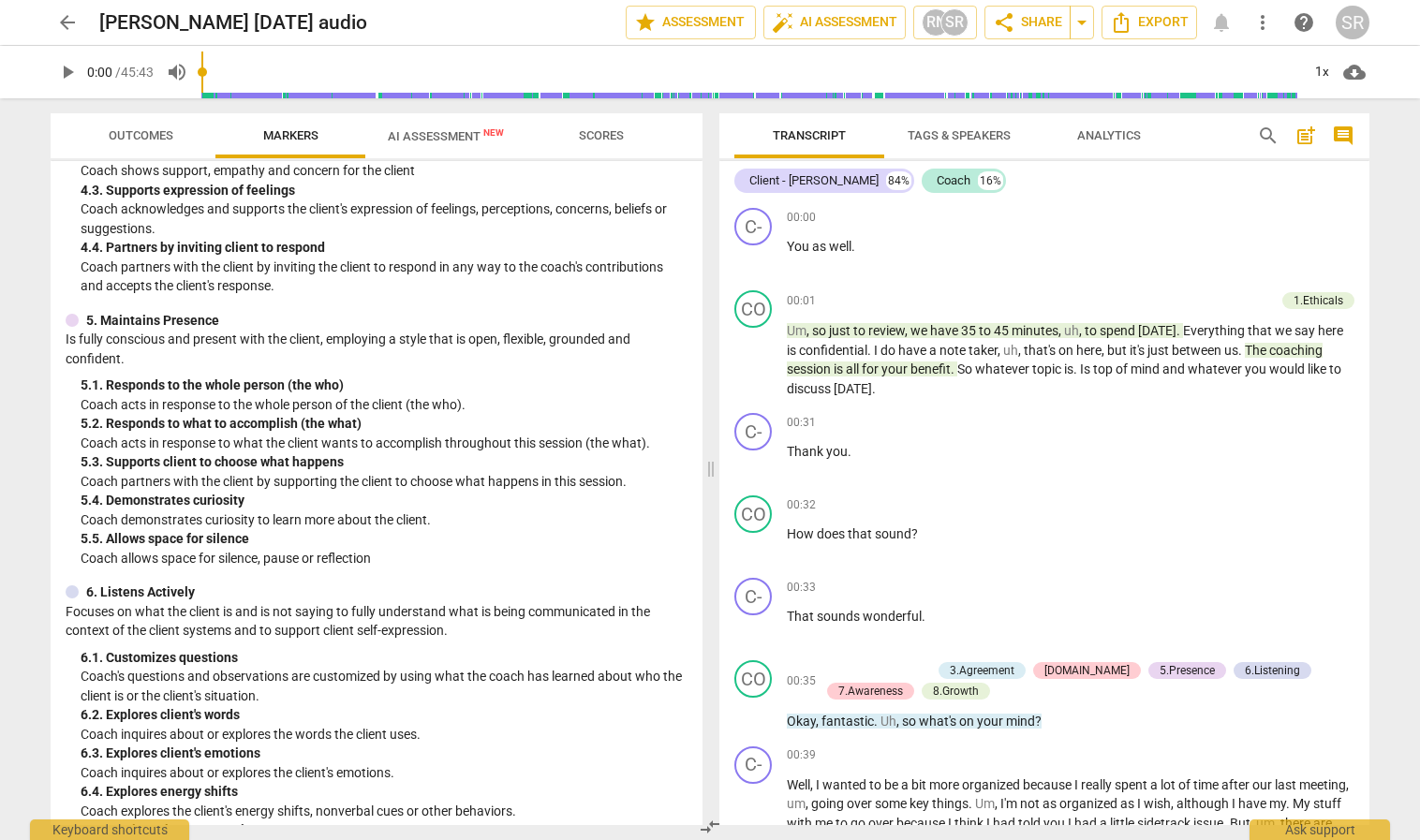
click at [447, 127] on span "AI Assessment New" at bounding box center [446, 135] width 161 height 28
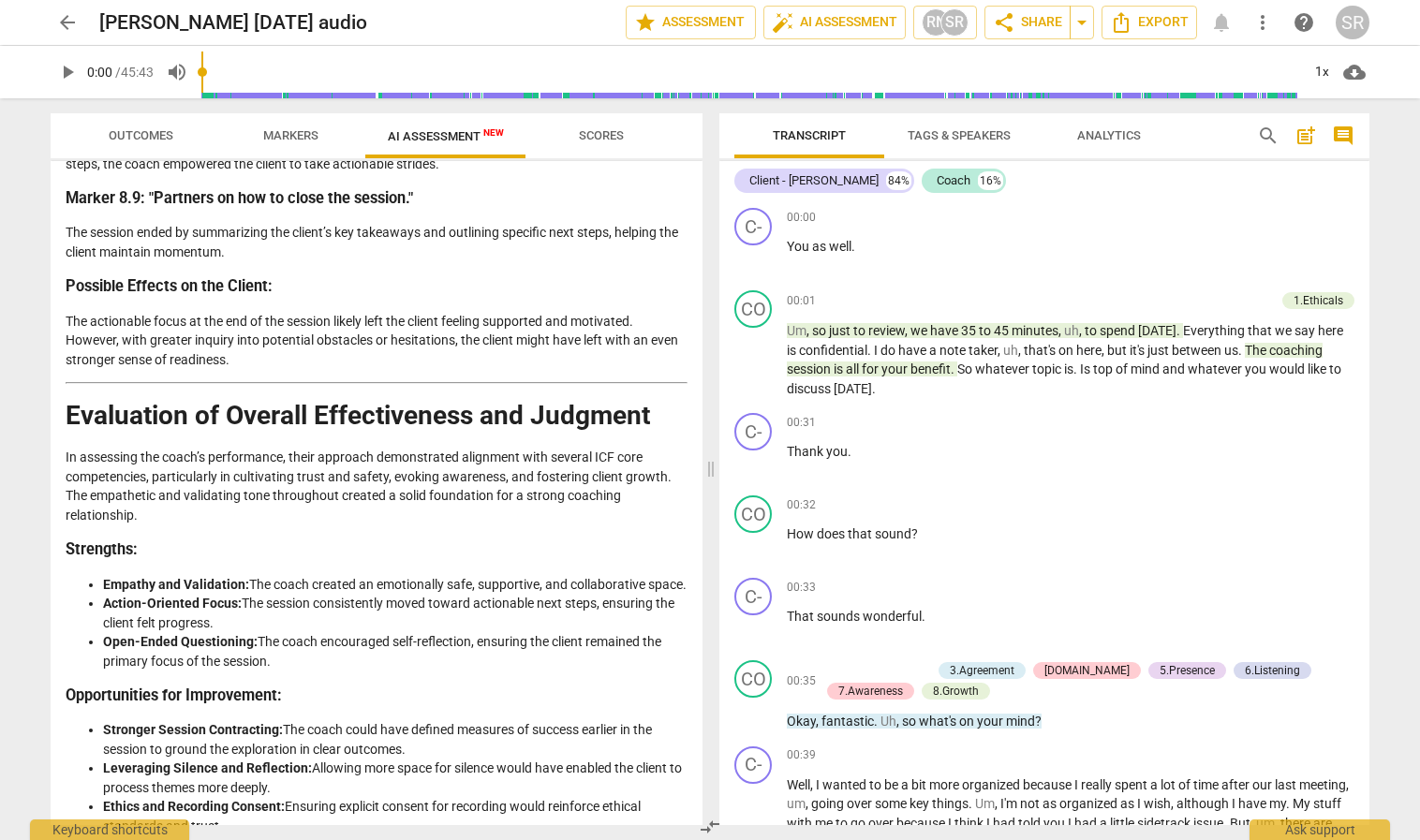
scroll to position [3359, 0]
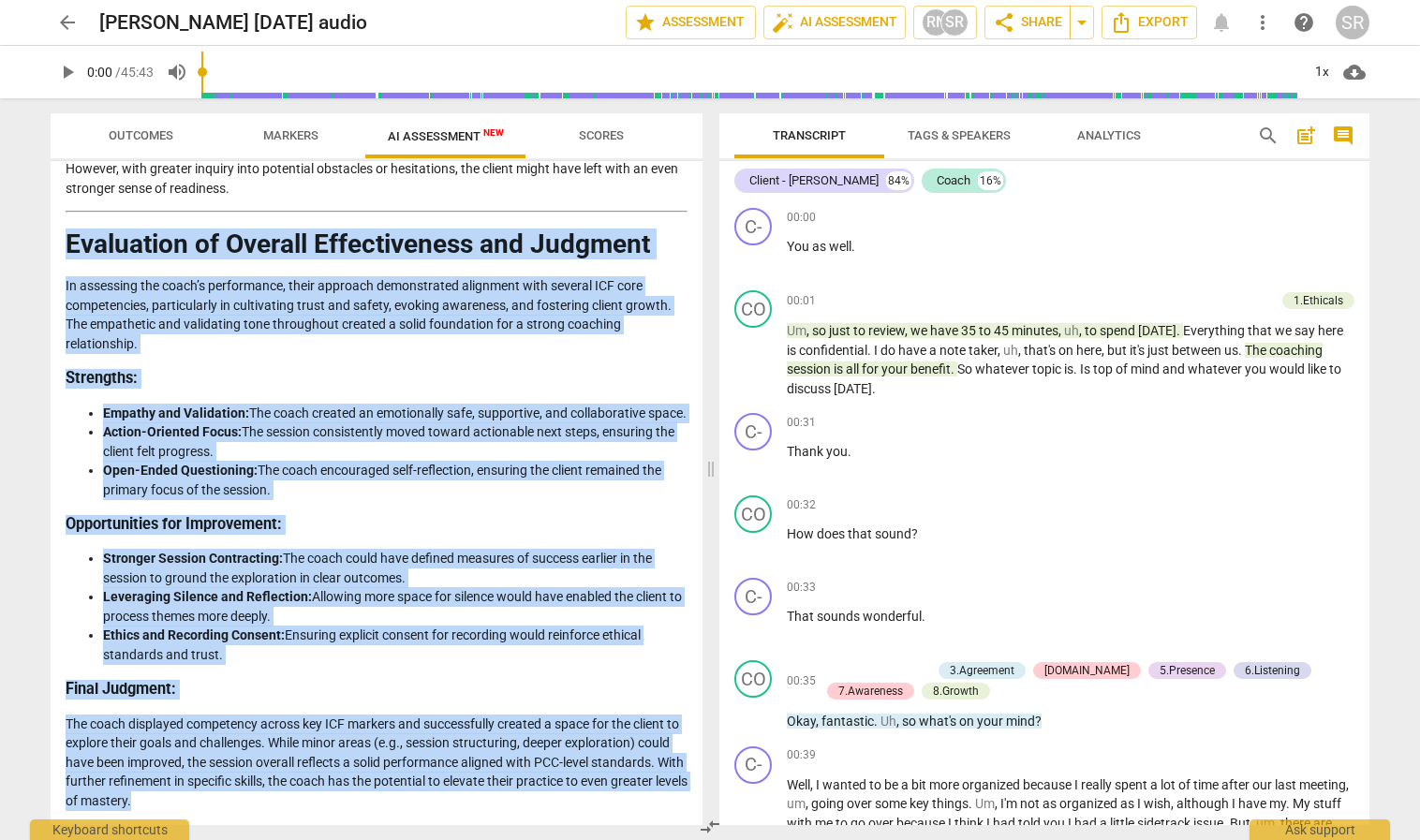
drag, startPoint x: 67, startPoint y: 225, endPoint x: 401, endPoint y: 660, distance: 548.4
click at [460, 760] on div "Outcomes Markers AI Assessment New Scores Disclaimer: AI can make mistakes. Con…" at bounding box center [373, 469] width 675 height 741
copy div "Loremipsum do Sitamet Consecteturad eli Seddoeiu Te incididun utl etdol’m aliqu…"
click at [543, 403] on li "Empathy and Validation: The coach created an emotionally safe, supportive, and …" at bounding box center [396, 413] width 584 height 20
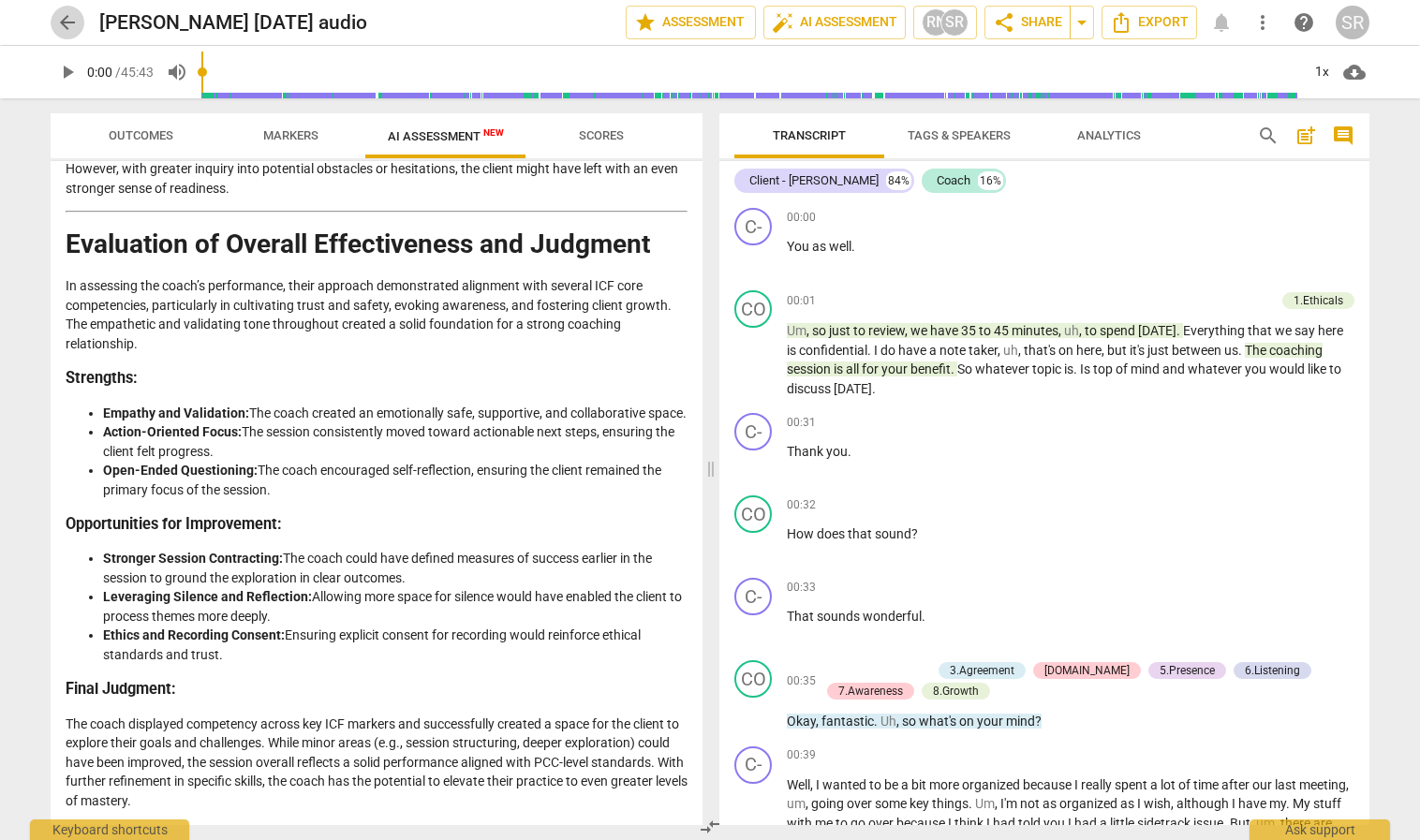
click at [69, 14] on span "arrow_back" at bounding box center [67, 22] width 22 height 22
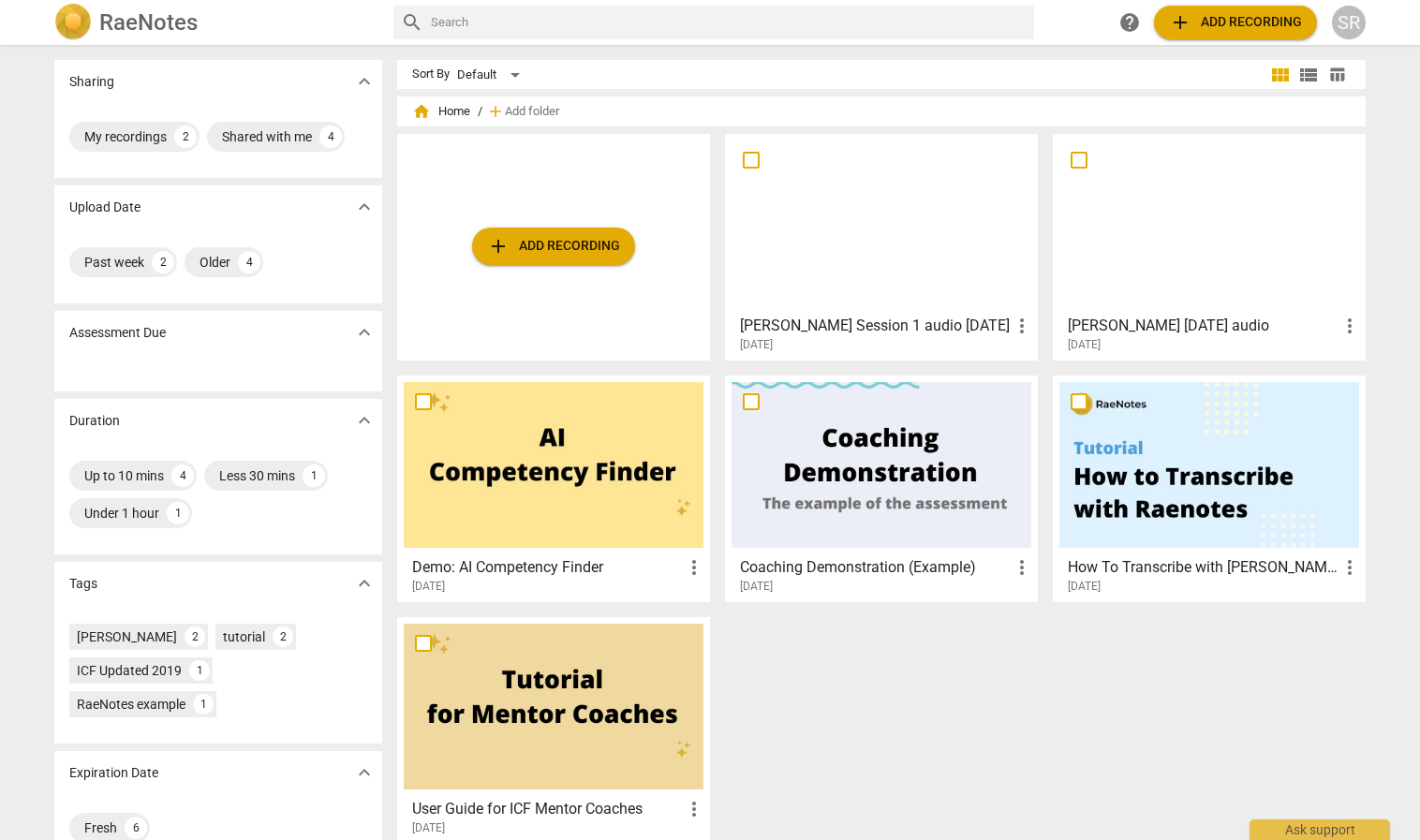
click at [906, 213] on div at bounding box center [882, 223] width 300 height 166
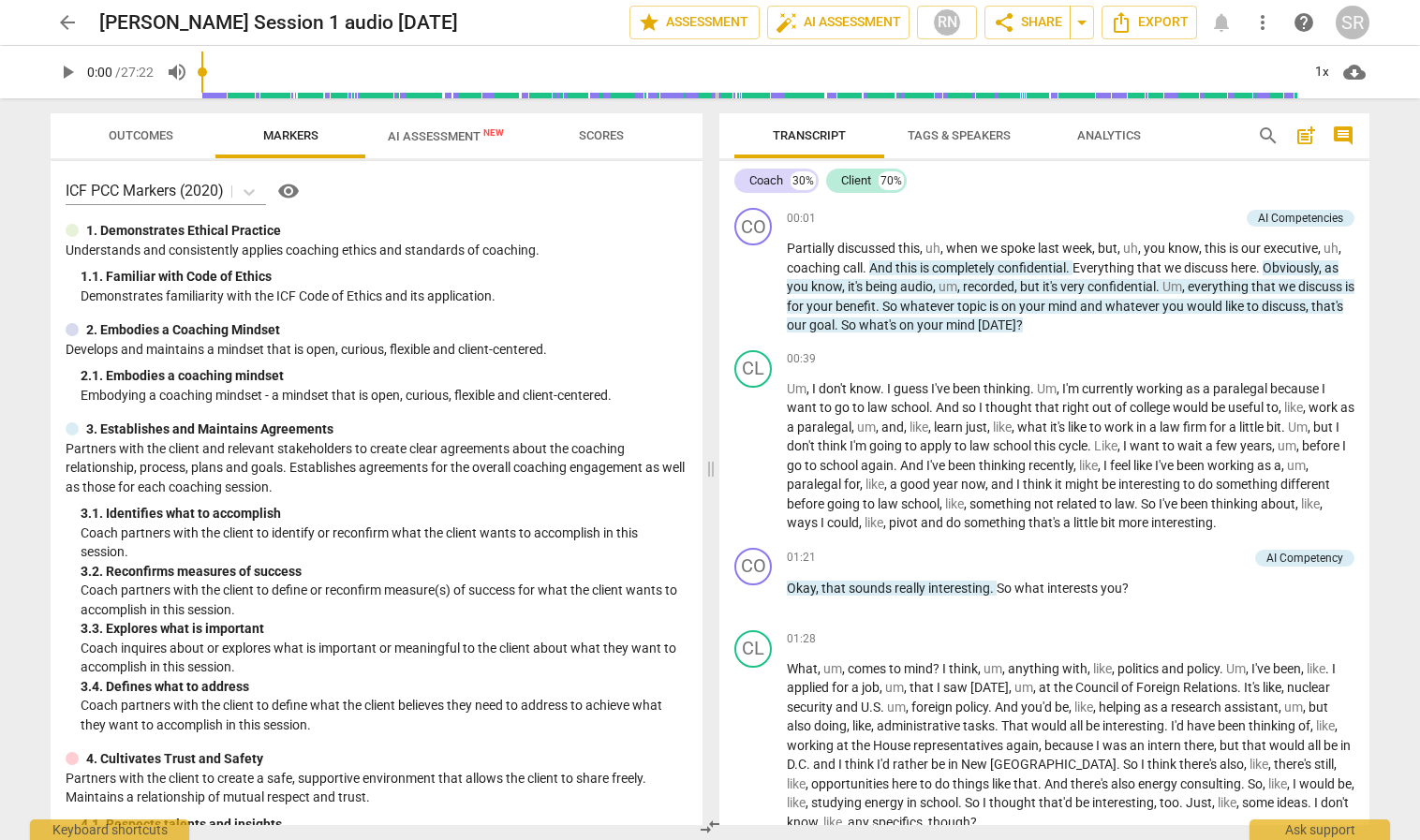
click at [127, 129] on span "Outcomes" at bounding box center [140, 135] width 64 height 14
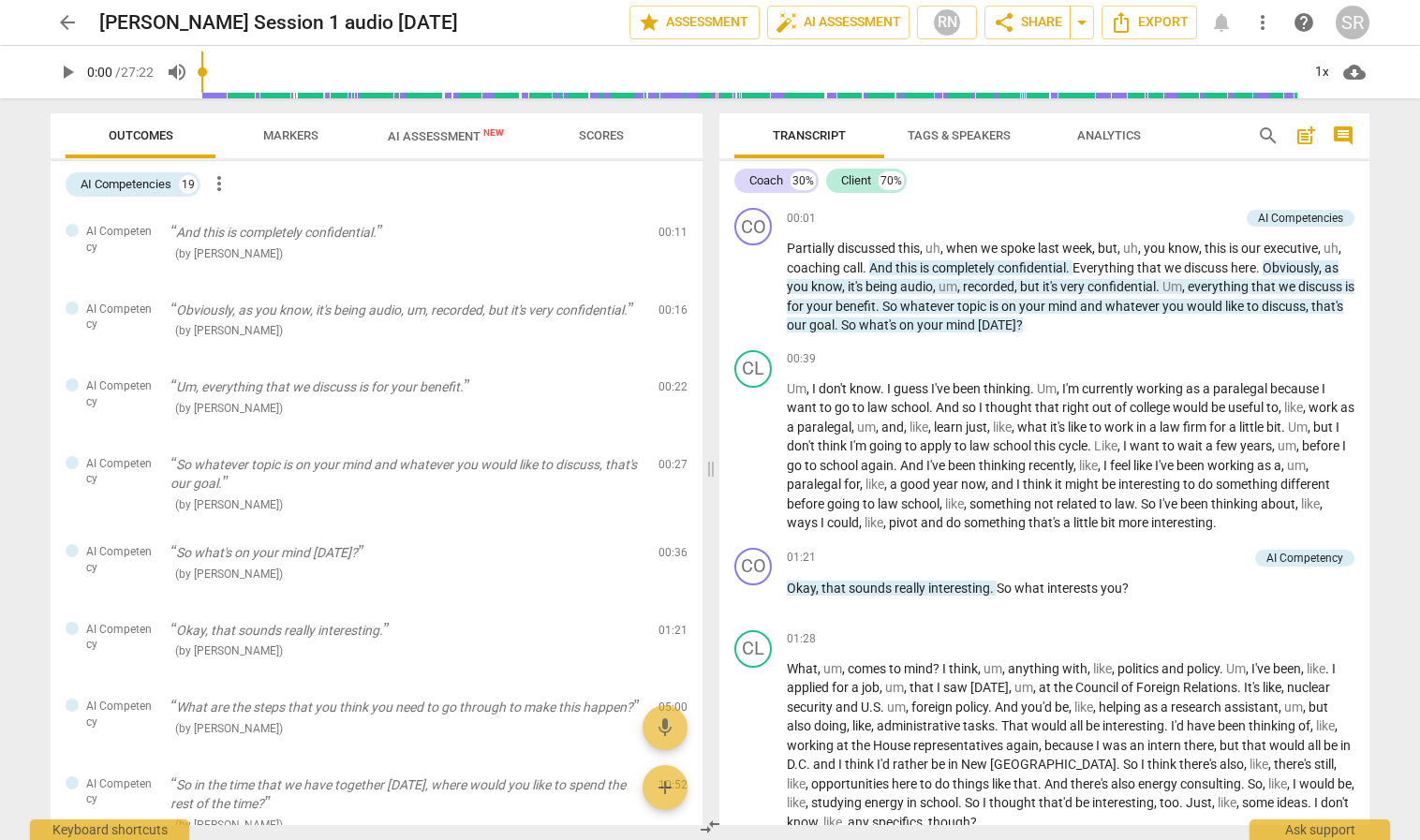
click at [427, 139] on span "AI Assessment New" at bounding box center [446, 136] width 116 height 14
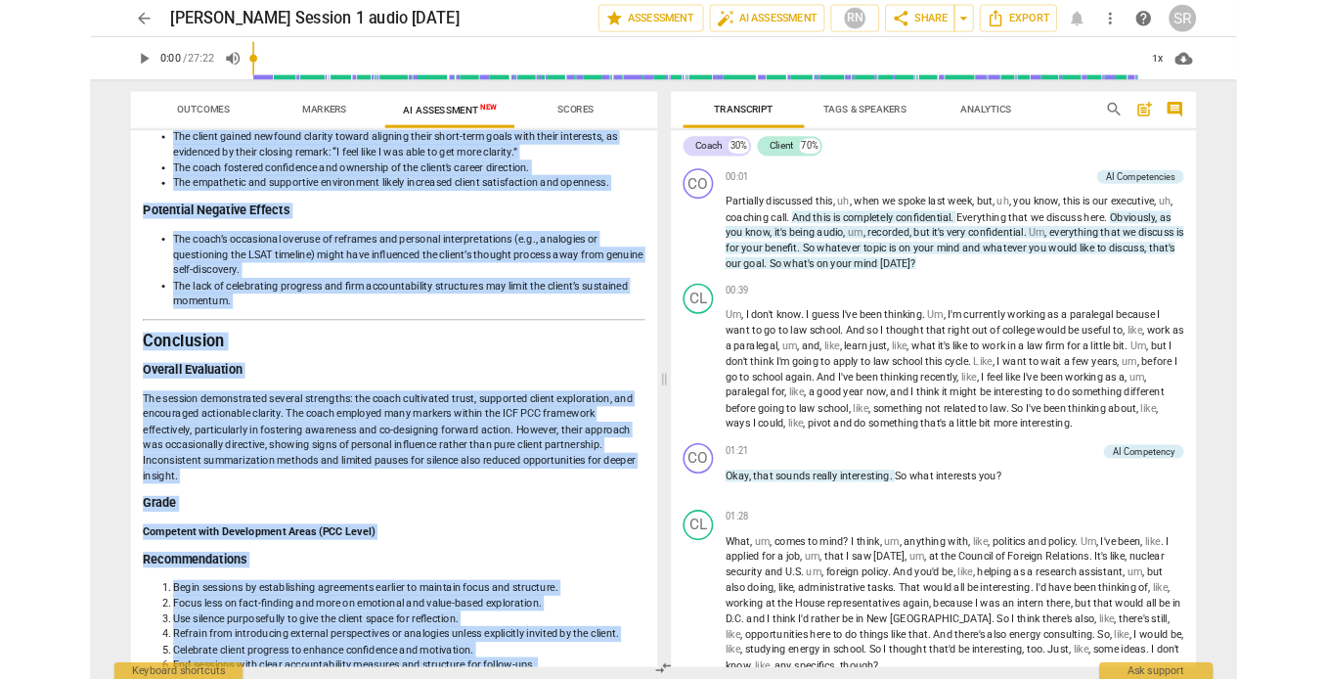
scroll to position [2526, 0]
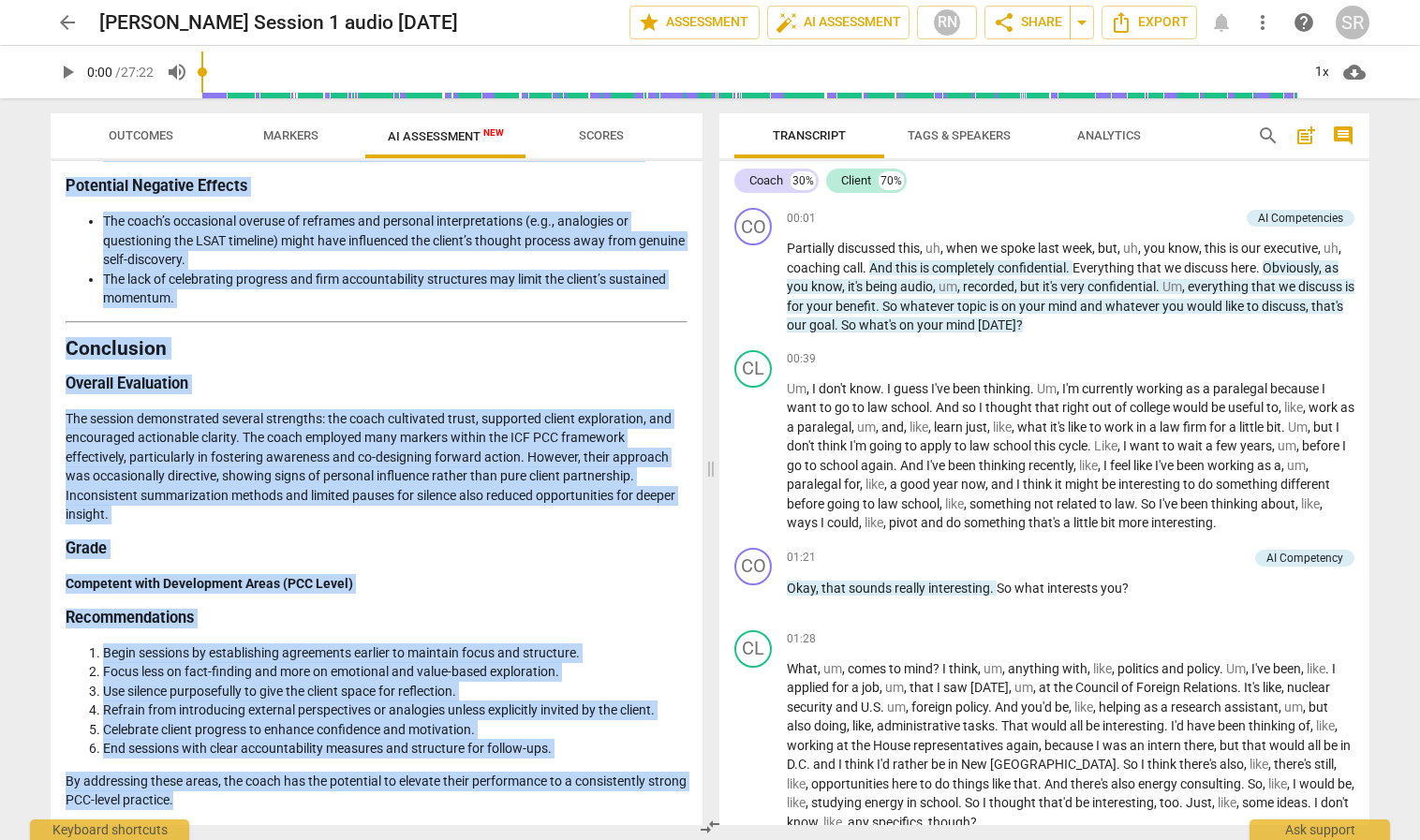
drag, startPoint x: 65, startPoint y: 381, endPoint x: 361, endPoint y: 830, distance: 537.8
click at [361, 760] on div "Outcomes Markers AI Assessment New Scores Disclaimer: AI can make mistakes. Con…" at bounding box center [373, 469] width 675 height 741
copy div "Loremip do sit Ametco Adipisci Elitsed Doe tempor incidi utlabore etdolor magna…"
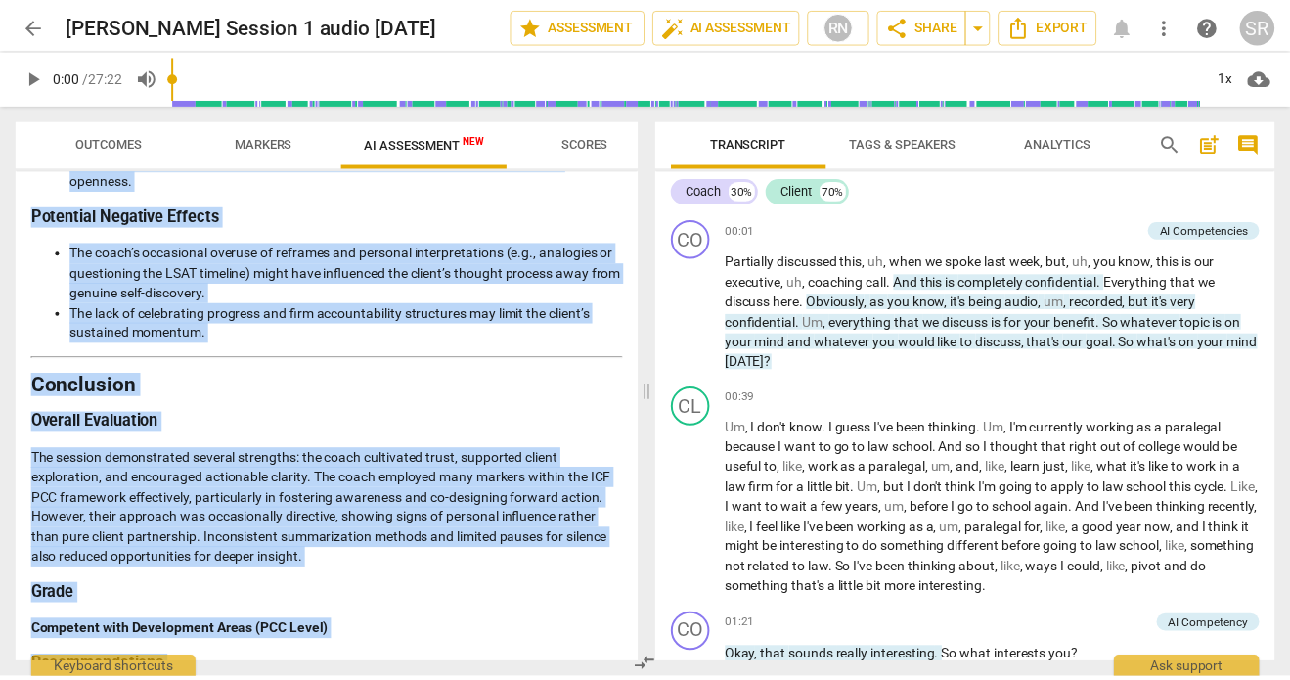
scroll to position [2707, 0]
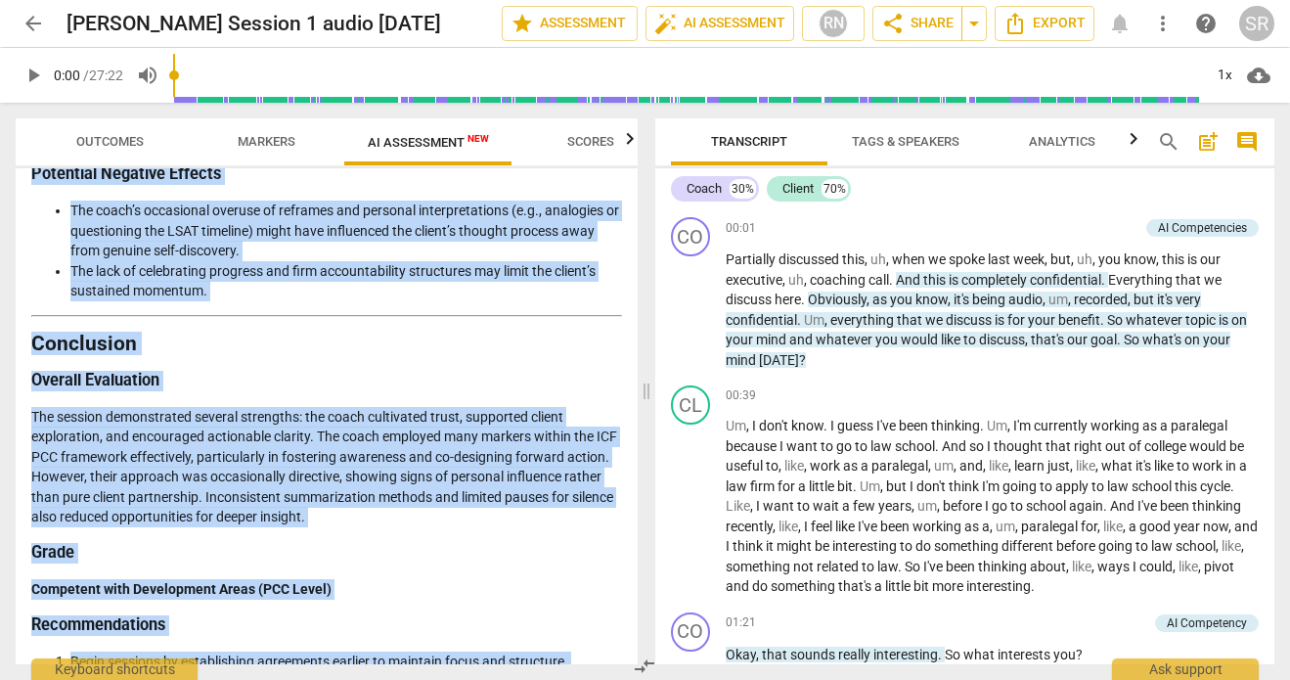
click at [45, 24] on span "arrow_back" at bounding box center [33, 23] width 35 height 23
